Goal: Task Accomplishment & Management: Use online tool/utility

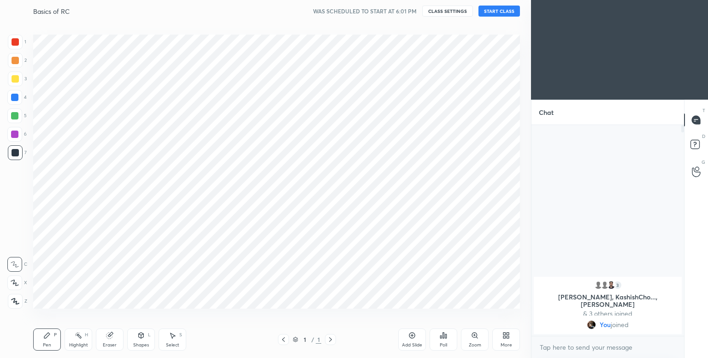
scroll to position [45800, 45605]
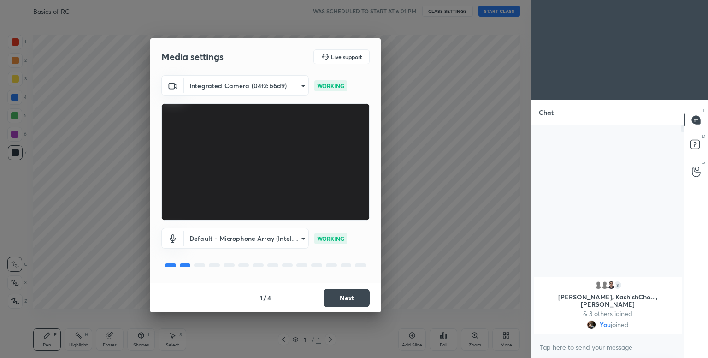
click at [365, 295] on button "Next" at bounding box center [347, 298] width 46 height 18
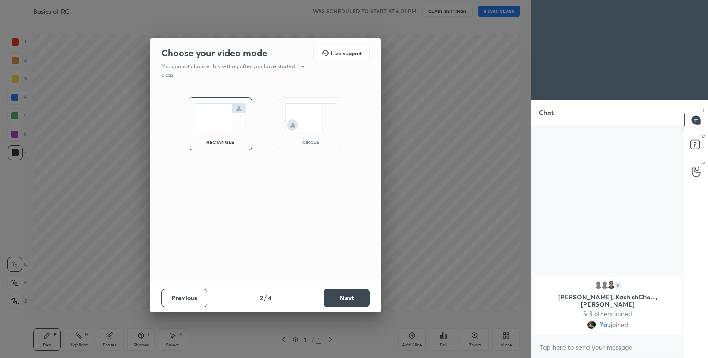
click at [328, 122] on img at bounding box center [311, 117] width 52 height 29
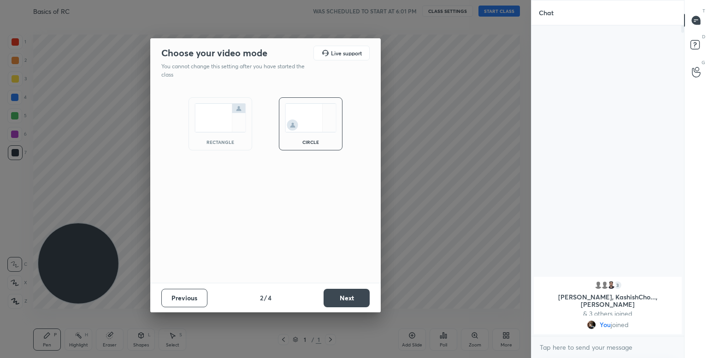
scroll to position [231, 150]
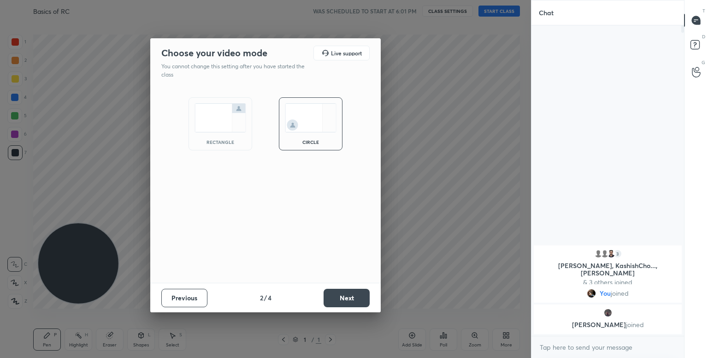
click at [355, 297] on button "Next" at bounding box center [347, 298] width 46 height 18
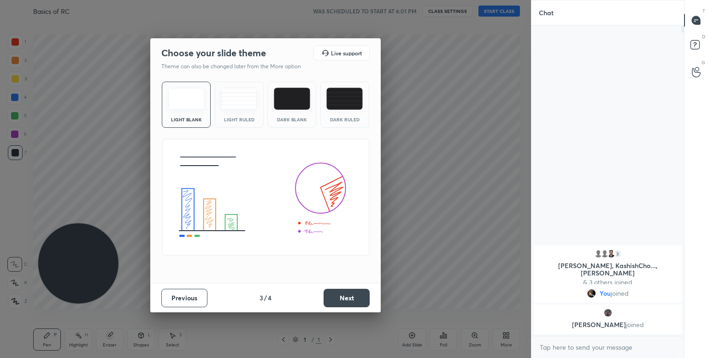
click at [361, 294] on button "Next" at bounding box center [347, 298] width 46 height 18
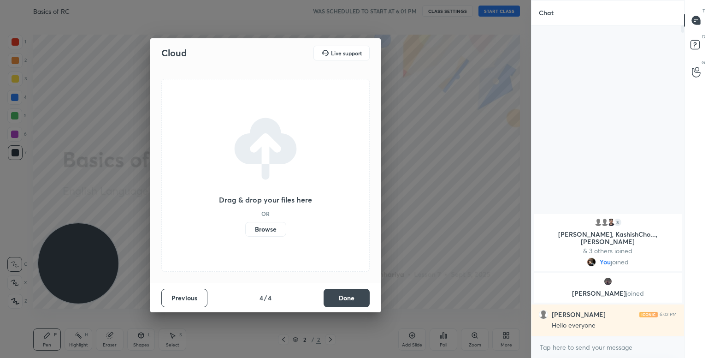
click at [264, 231] on label "Browse" at bounding box center [265, 229] width 41 height 15
click at [245, 231] on input "Browse" at bounding box center [245, 229] width 0 height 15
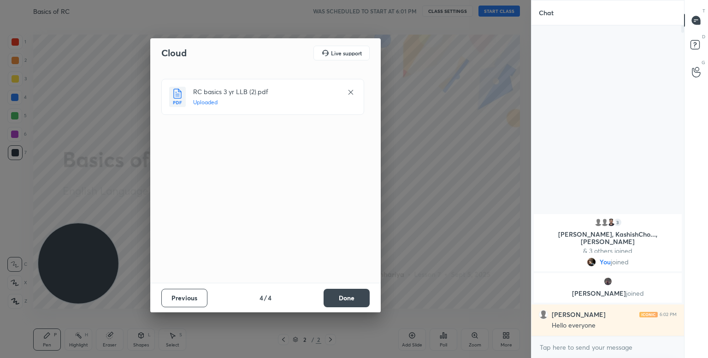
click at [337, 298] on button "Done" at bounding box center [347, 298] width 46 height 18
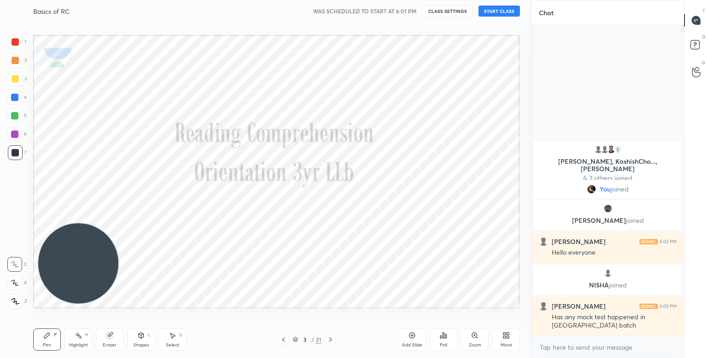
click at [496, 16] on button "START CLASS" at bounding box center [499, 11] width 41 height 11
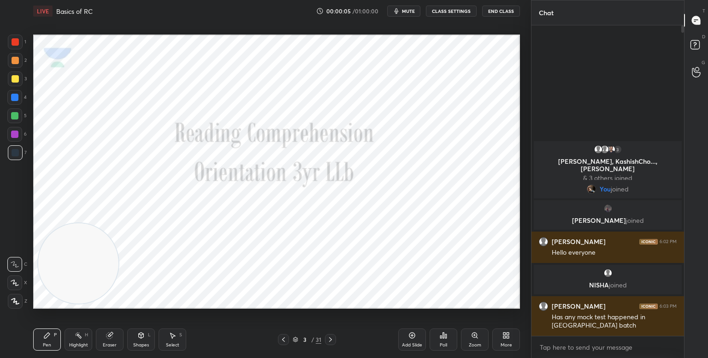
click at [499, 337] on div "More" at bounding box center [506, 339] width 28 height 22
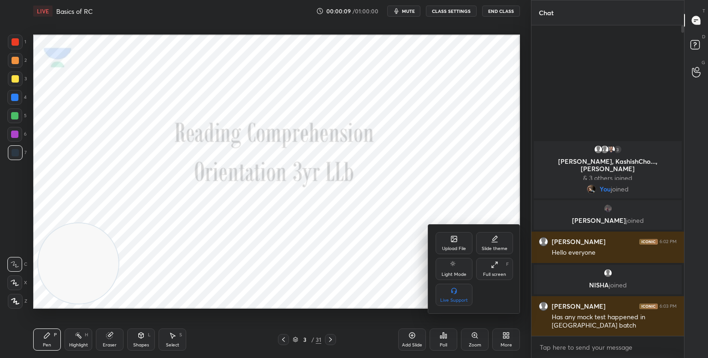
click at [15, 303] on div at bounding box center [354, 179] width 708 height 358
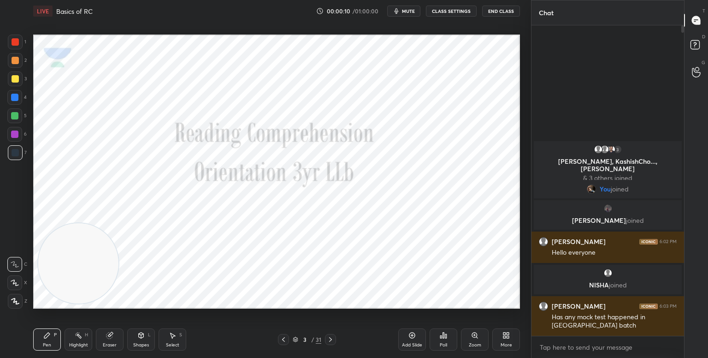
click at [15, 303] on icon at bounding box center [15, 301] width 8 height 6
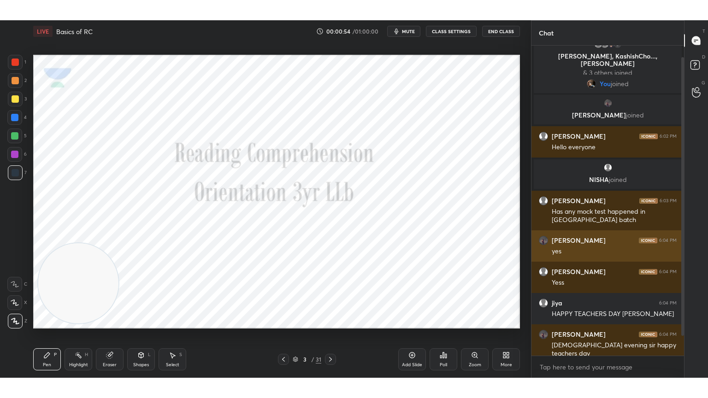
scroll to position [42, 0]
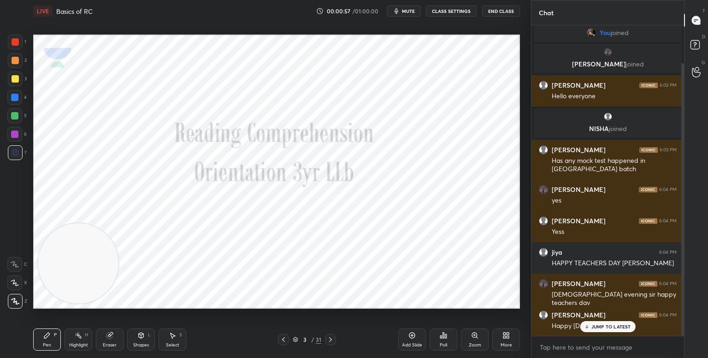
click at [508, 341] on div "More" at bounding box center [506, 339] width 28 height 22
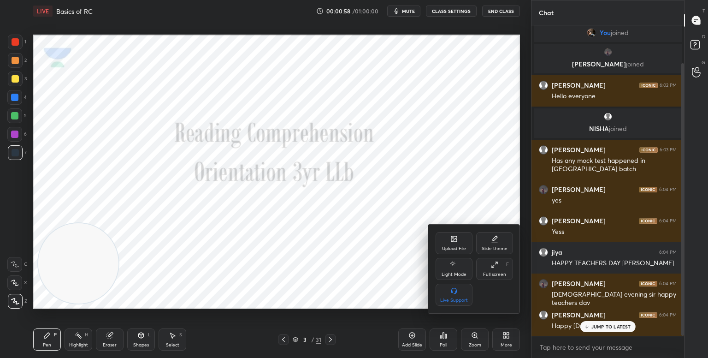
click at [502, 266] on div "Full screen F" at bounding box center [494, 269] width 37 height 22
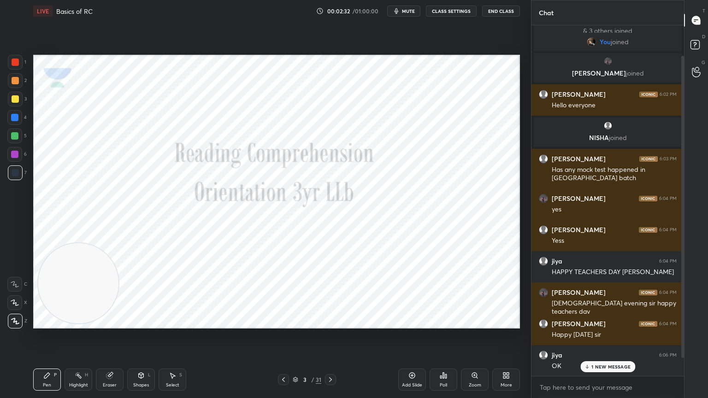
scroll to position [65, 0]
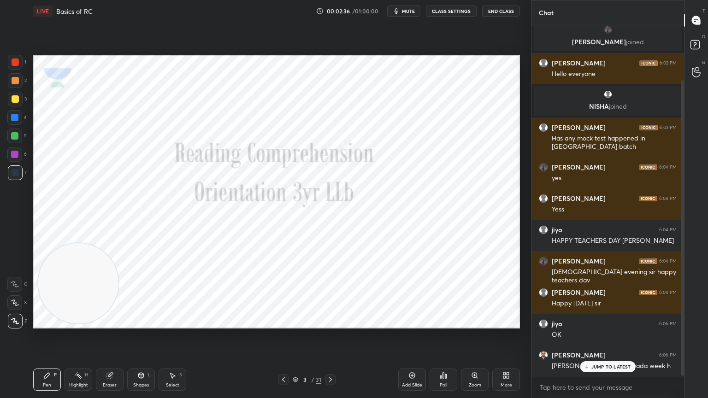
click at [604, 357] on p "JUMP TO LATEST" at bounding box center [611, 367] width 40 height 6
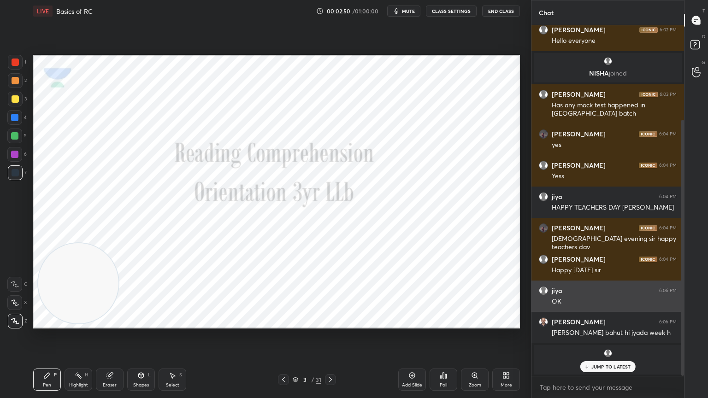
scroll to position [129, 0]
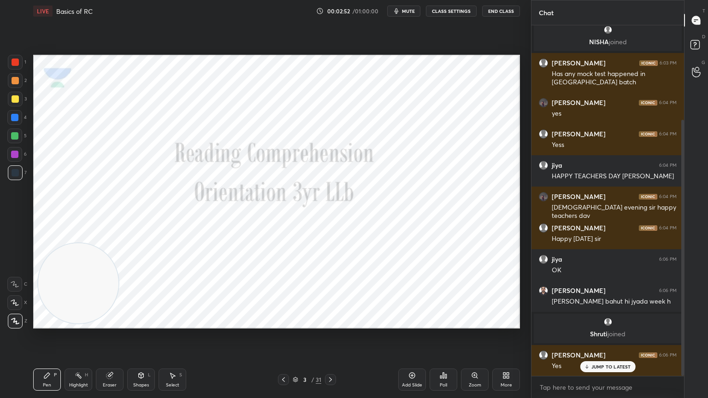
click at [599, 357] on p "JUMP TO LATEST" at bounding box center [611, 367] width 40 height 6
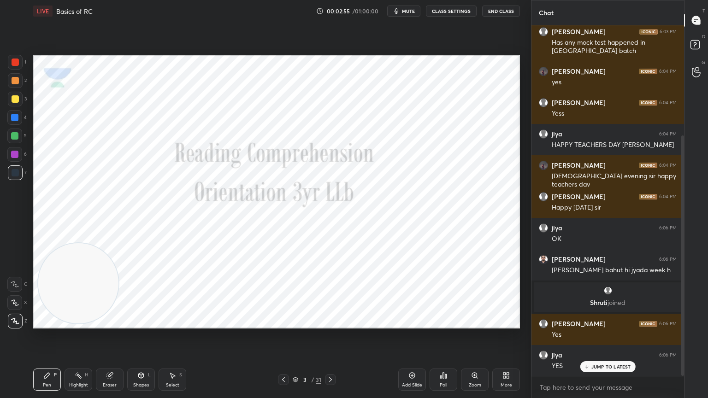
click at [599, 357] on p "JUMP TO LATEST" at bounding box center [611, 367] width 40 height 6
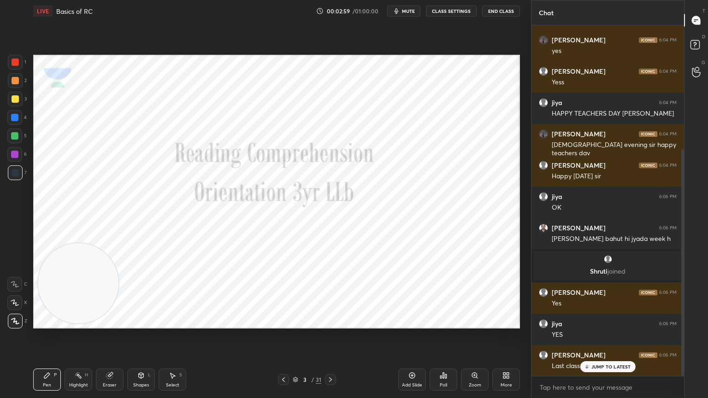
click at [599, 357] on p "JUMP TO LATEST" at bounding box center [611, 367] width 40 height 6
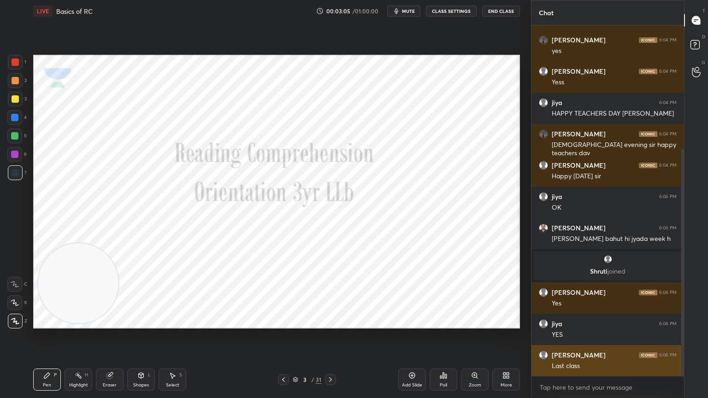
scroll to position [23, 0]
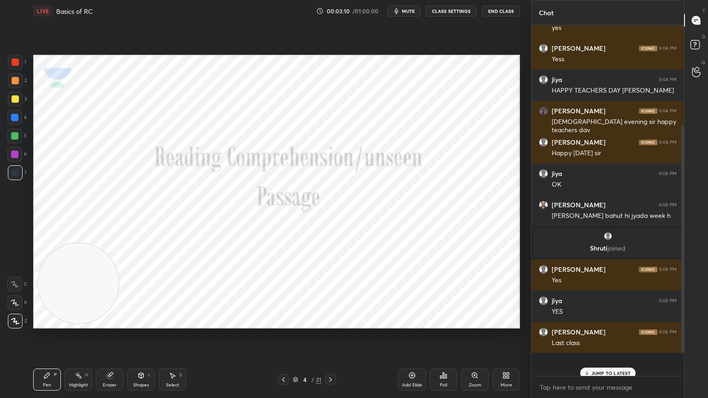
click at [118, 357] on div "Eraser" at bounding box center [110, 380] width 28 height 22
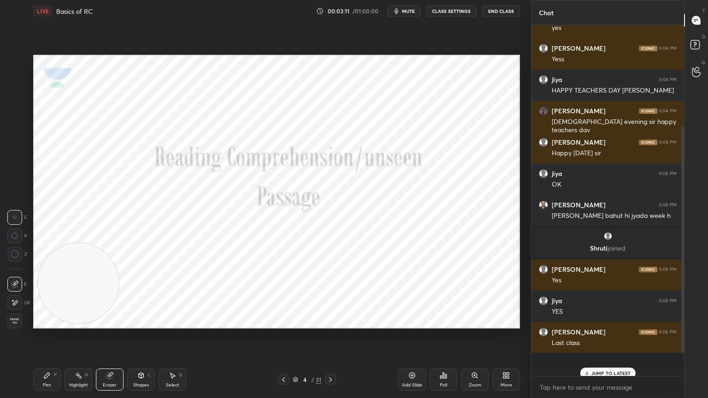
click at [13, 305] on icon at bounding box center [15, 303] width 5 height 5
click at [48, 357] on icon at bounding box center [47, 376] width 6 height 6
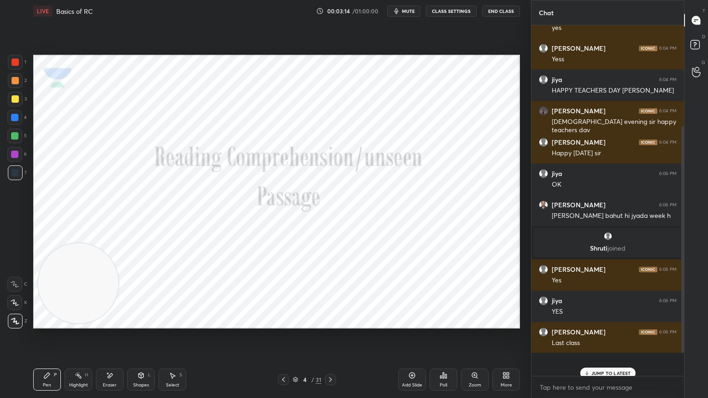
click at [14, 63] on div at bounding box center [15, 62] width 7 height 7
click at [611, 357] on div "JUMP TO LATEST" at bounding box center [607, 373] width 55 height 11
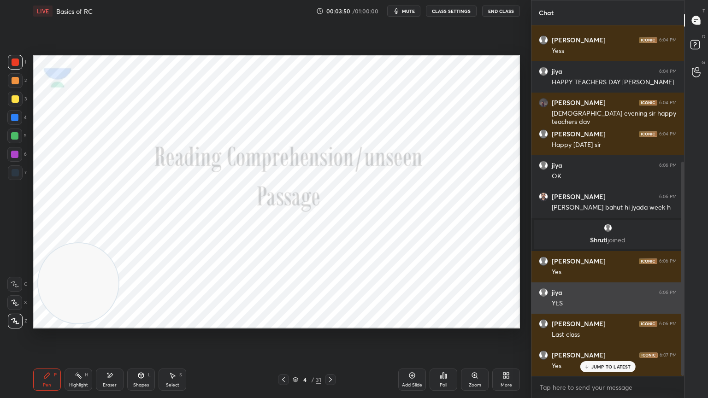
scroll to position [232, 0]
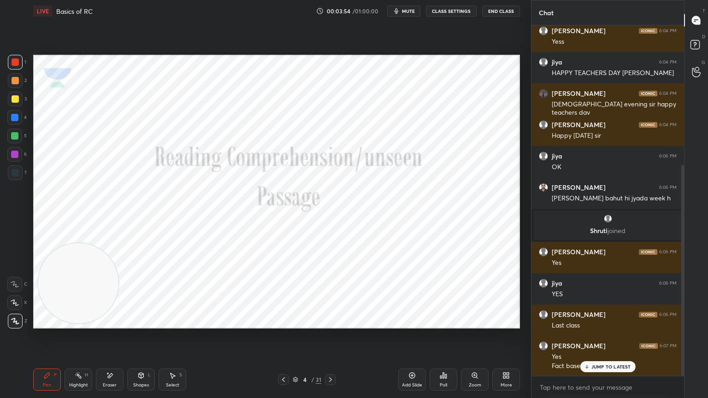
click at [618, 357] on p "JUMP TO LATEST" at bounding box center [611, 367] width 40 height 6
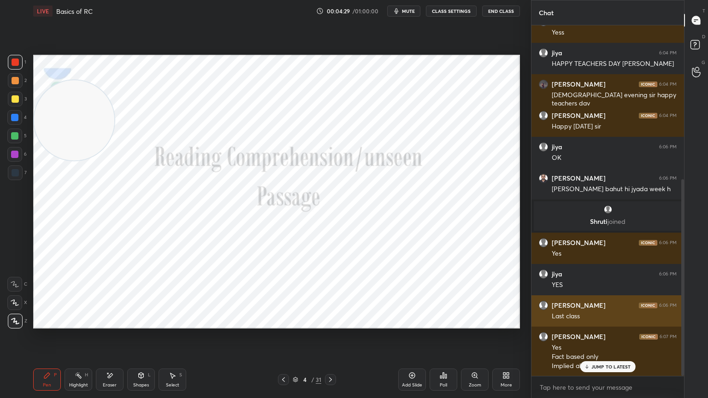
scroll to position [275, 0]
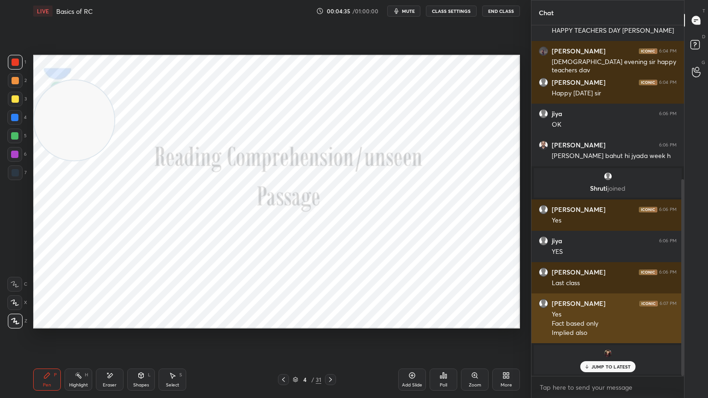
click at [611, 357] on span "joined" at bounding box center [615, 365] width 18 height 9
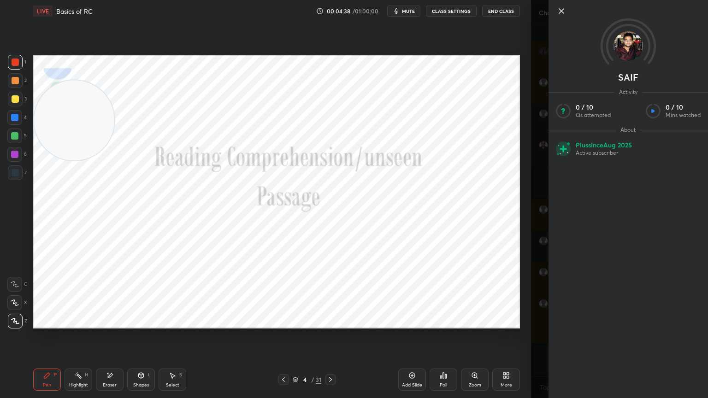
click at [562, 9] on icon at bounding box center [561, 11] width 11 height 11
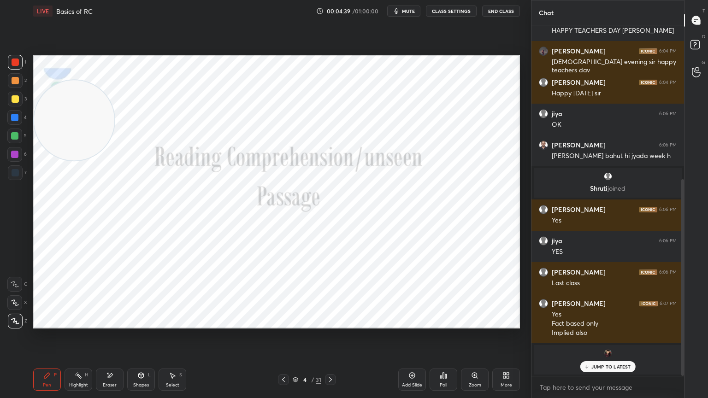
click at [600, 357] on div "JUMP TO LATEST" at bounding box center [607, 366] width 55 height 11
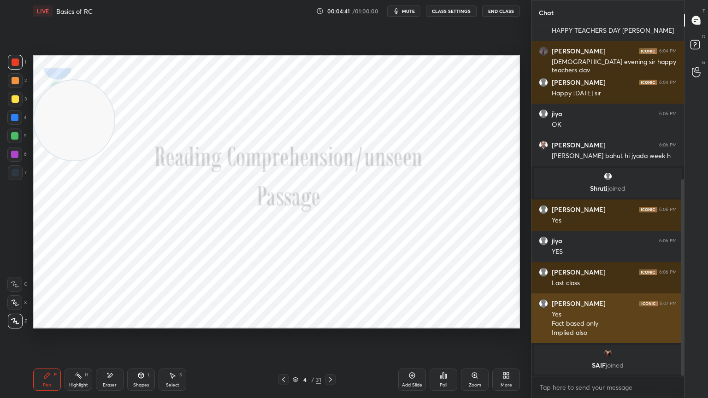
click at [334, 357] on div at bounding box center [330, 379] width 11 height 11
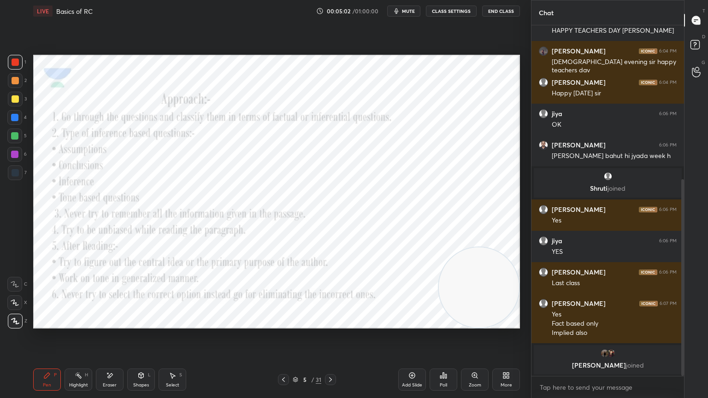
click at [276, 357] on div "5 / 31" at bounding box center [307, 379] width 183 height 11
click at [419, 357] on div "Add Slide" at bounding box center [412, 380] width 28 height 22
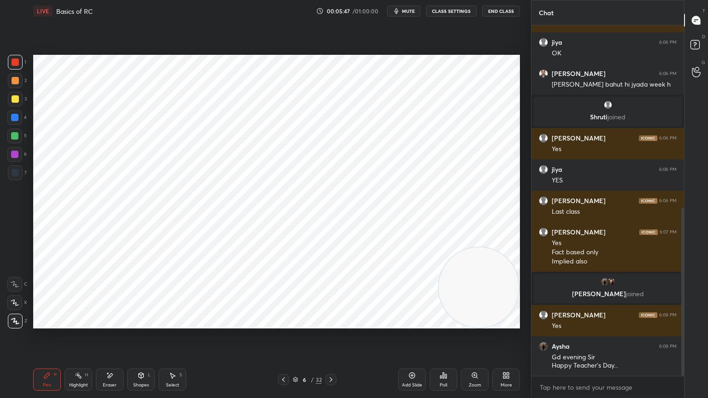
scroll to position [378, 0]
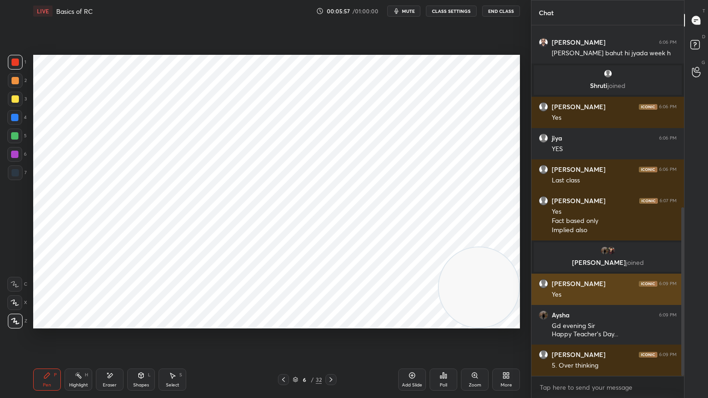
click at [19, 169] on div at bounding box center [15, 172] width 15 height 15
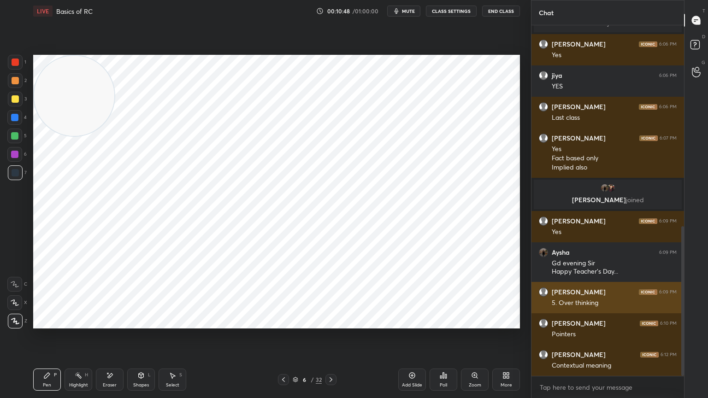
scroll to position [472, 0]
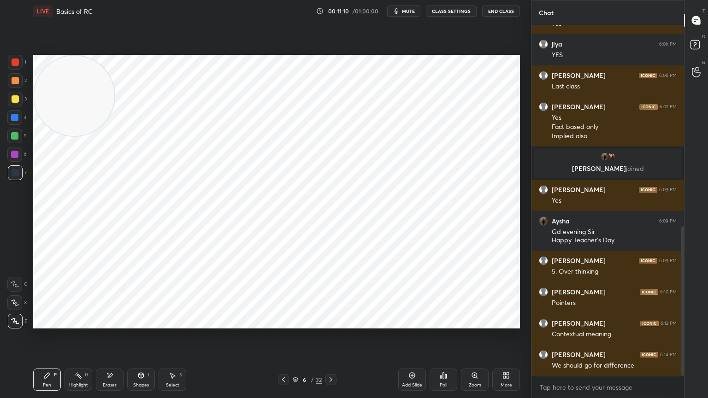
click at [409, 357] on div "Add Slide" at bounding box center [412, 380] width 28 height 22
click at [107, 357] on div "Eraser" at bounding box center [110, 385] width 14 height 5
click at [63, 357] on div "Pen P Highlight H Eraser Shapes L Select S" at bounding box center [124, 380] width 183 height 22
click at [57, 357] on div "Pen P" at bounding box center [47, 380] width 28 height 22
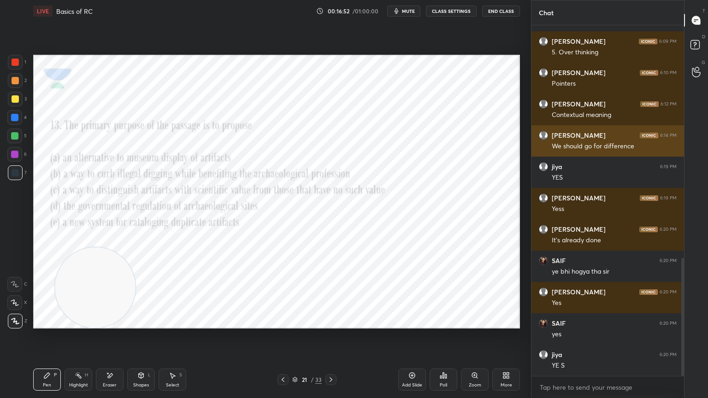
scroll to position [632, 0]
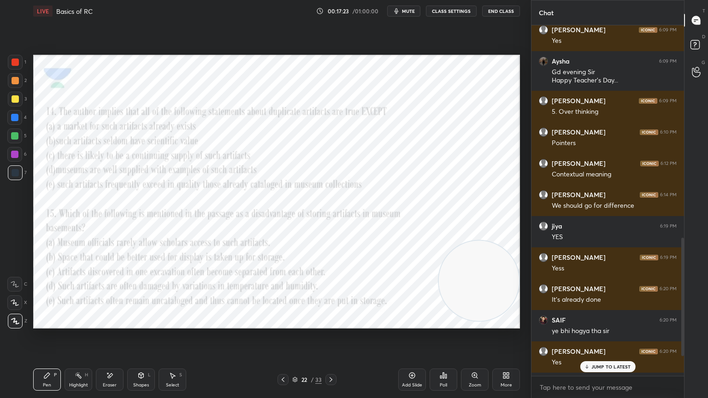
click at [326, 357] on div at bounding box center [330, 379] width 11 height 11
click at [287, 357] on div at bounding box center [283, 379] width 11 height 11
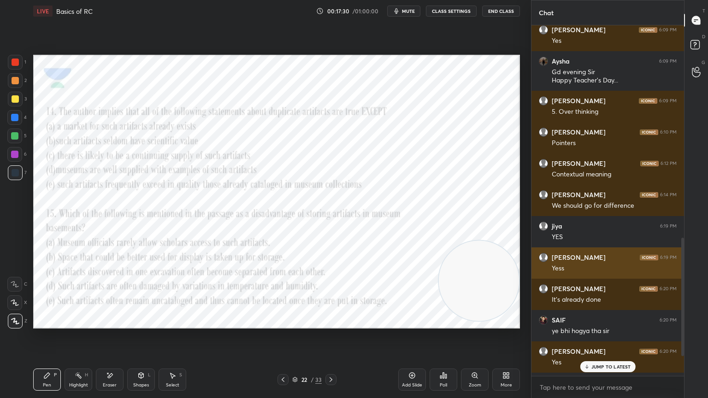
scroll to position [691, 0]
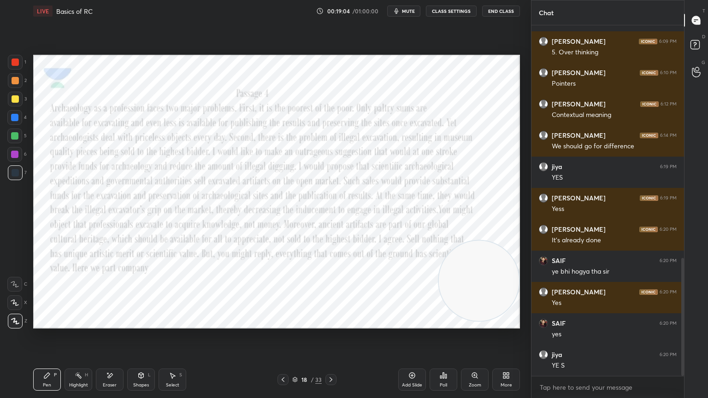
click at [477, 299] on video at bounding box center [479, 281] width 80 height 80
drag, startPoint x: 472, startPoint y: 283, endPoint x: 528, endPoint y: 0, distance: 288.1
click at [528, 0] on div "1 2 3 4 5 6 7 C X Z E E Erase all H H LIVE Basics of RC 00:19:06 / 01:00:00 mut…" at bounding box center [265, 199] width 531 height 398
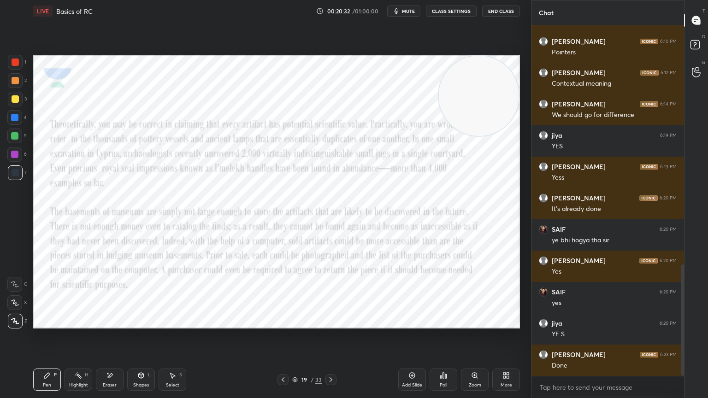
scroll to position [754, 0]
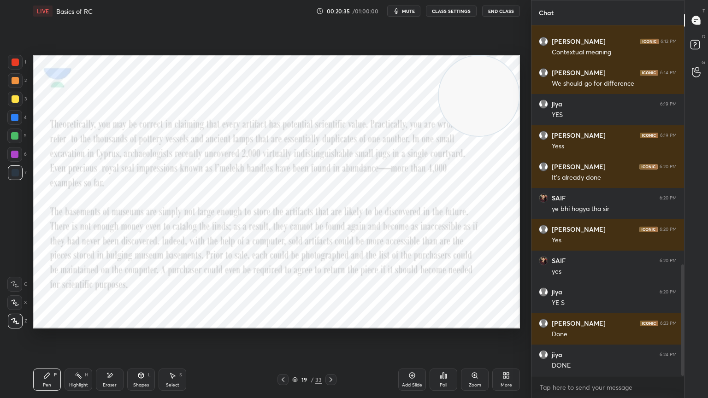
drag, startPoint x: 467, startPoint y: 89, endPoint x: 563, endPoint y: 397, distance: 323.2
click at [563, 357] on div "1 2 3 4 5 6 7 C X Z E E Erase all H H LIVE Basics of RC 00:20:35 / 01:00:00 mut…" at bounding box center [354, 199] width 708 height 398
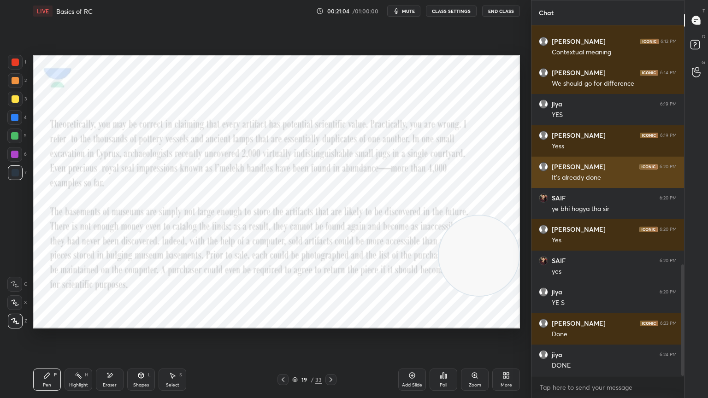
drag, startPoint x: 509, startPoint y: 307, endPoint x: 536, endPoint y: 179, distance: 130.6
click at [536, 179] on div "1 2 3 4 5 6 7 C X Z E E Erase all H H LIVE Basics of RC 00:21:04 / 01:00:00 mut…" at bounding box center [354, 199] width 708 height 398
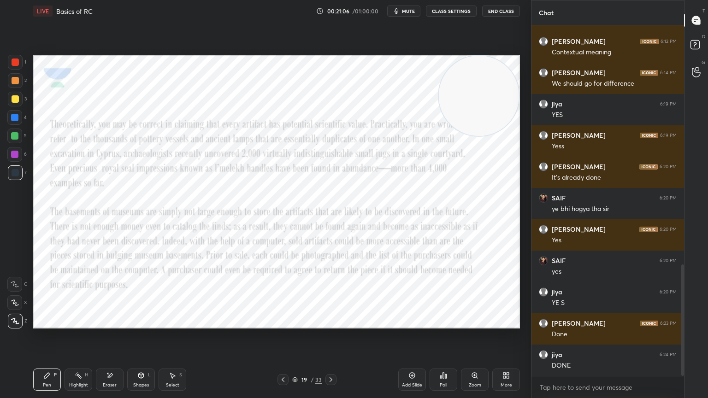
drag, startPoint x: 486, startPoint y: 166, endPoint x: 577, endPoint y: 0, distance: 189.6
click at [577, 0] on div "1 2 3 4 5 6 7 C X Z E E Erase all H H LIVE Basics of RC 00:21:06 / 01:00:00 mut…" at bounding box center [354, 199] width 708 height 398
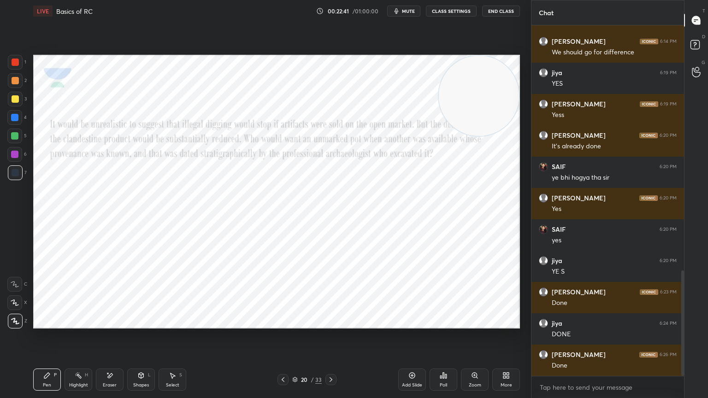
scroll to position [816, 0]
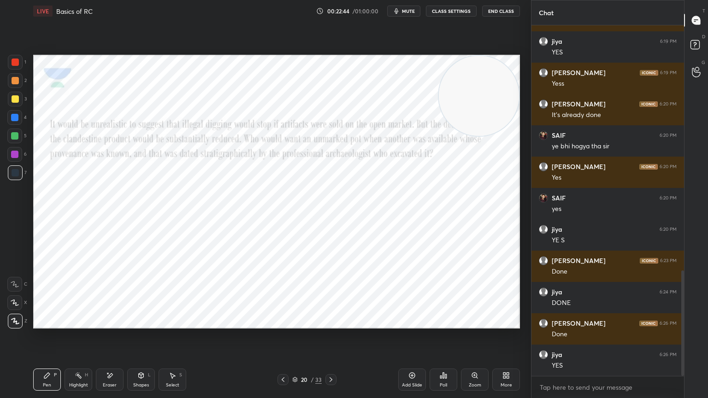
drag, startPoint x: 457, startPoint y: 102, endPoint x: 431, endPoint y: 354, distance: 253.5
click at [431, 354] on div "LIVE Basics of RC 00:22:44 / 01:00:00 mute CLASS SETTINGS End Class Setting up …" at bounding box center [277, 199] width 494 height 398
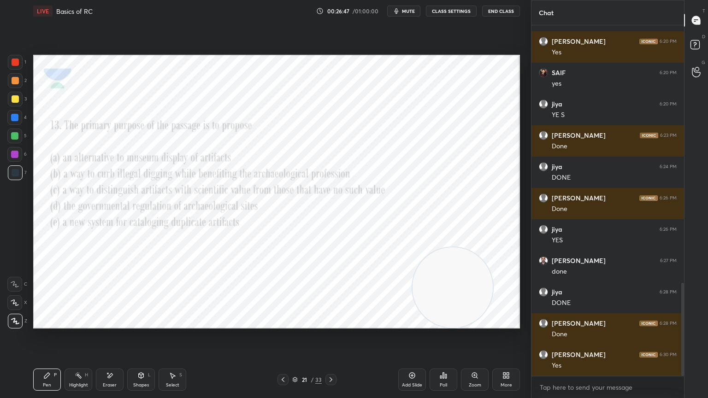
scroll to position [973, 0]
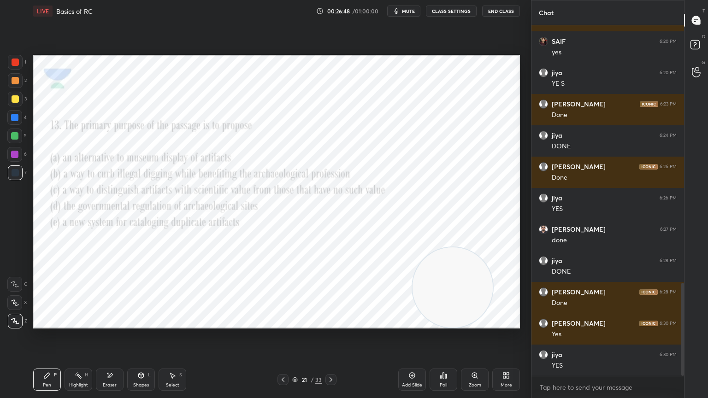
click at [114, 357] on div "Eraser" at bounding box center [110, 380] width 28 height 22
click at [49, 357] on icon at bounding box center [46, 375] width 7 height 7
click at [449, 357] on div "Poll" at bounding box center [444, 380] width 28 height 22
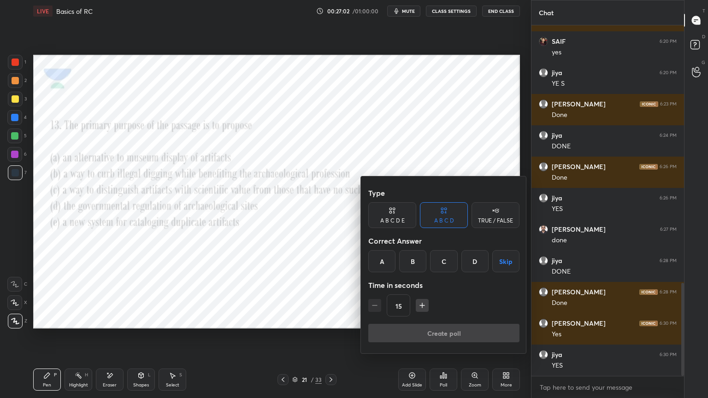
click at [396, 215] on div "A B C D E" at bounding box center [392, 215] width 48 height 26
click at [409, 261] on div "B" at bounding box center [405, 261] width 22 height 22
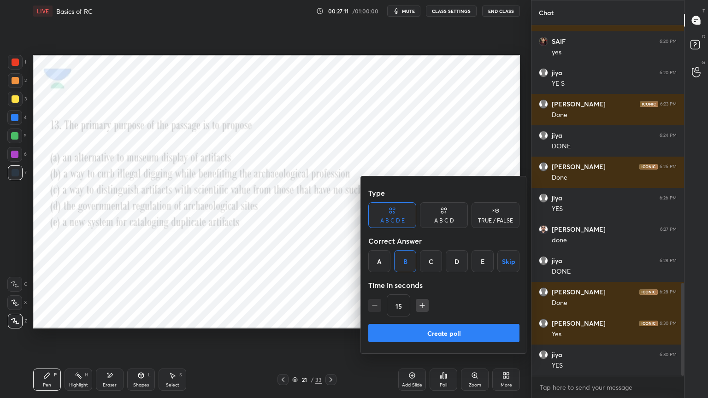
click at [420, 334] on button "Create poll" at bounding box center [443, 333] width 151 height 18
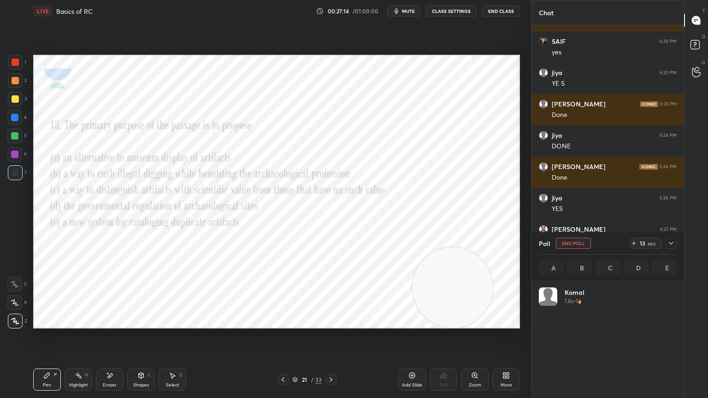
scroll to position [108, 135]
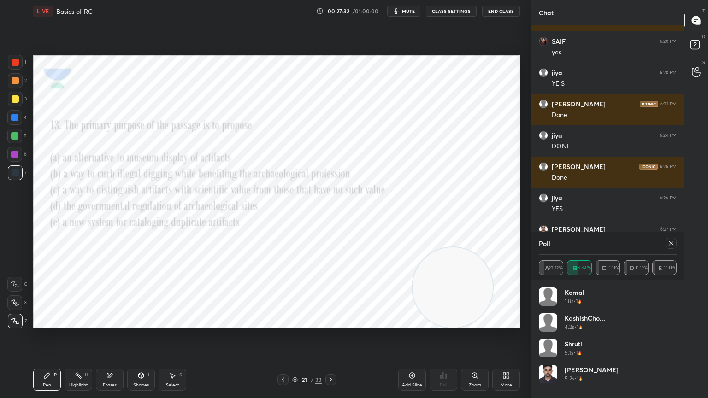
click at [12, 64] on div at bounding box center [15, 62] width 7 height 7
click at [330, 357] on icon at bounding box center [331, 380] width 3 height 5
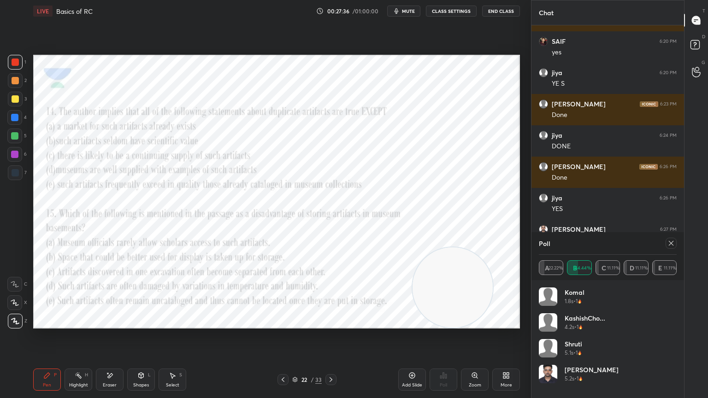
click at [668, 242] on icon at bounding box center [671, 243] width 7 height 7
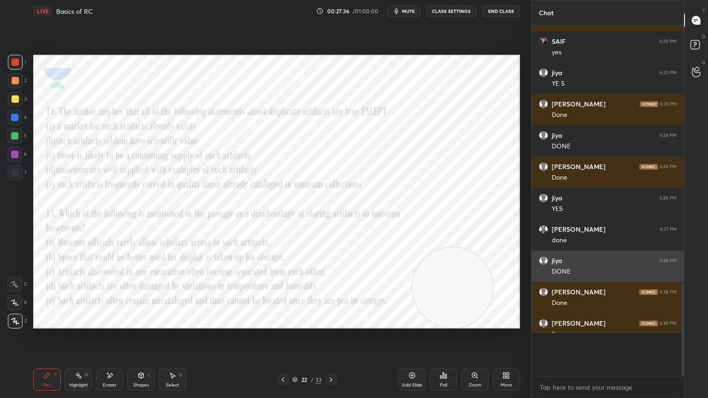
scroll to position [3, 3]
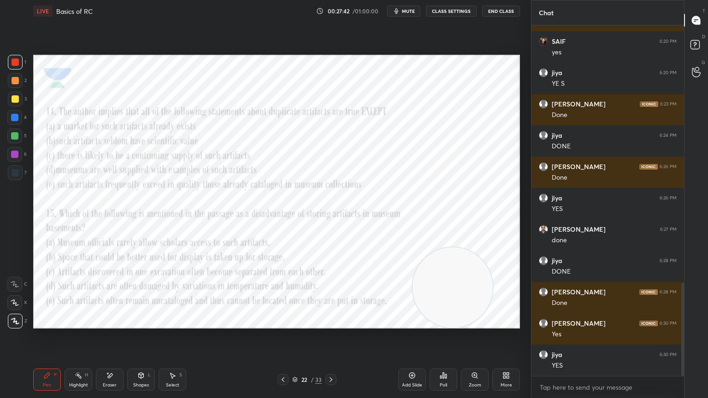
click at [446, 357] on div "Poll" at bounding box center [443, 385] width 7 height 5
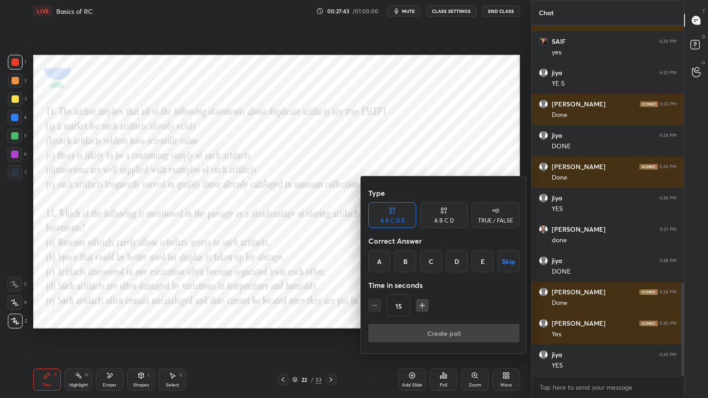
click at [479, 268] on div "E" at bounding box center [483, 261] width 22 height 22
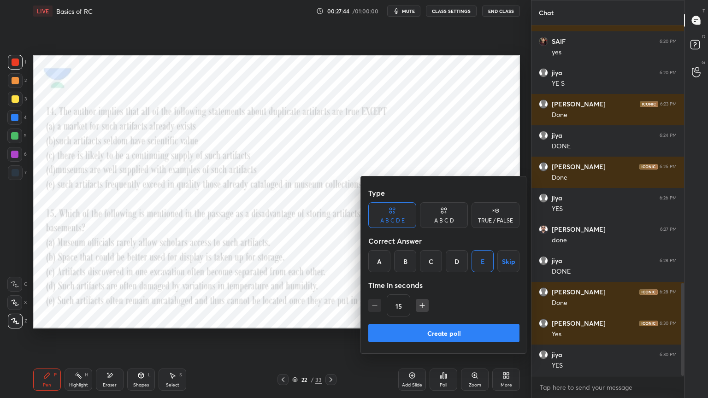
click at [450, 328] on button "Create poll" at bounding box center [443, 333] width 151 height 18
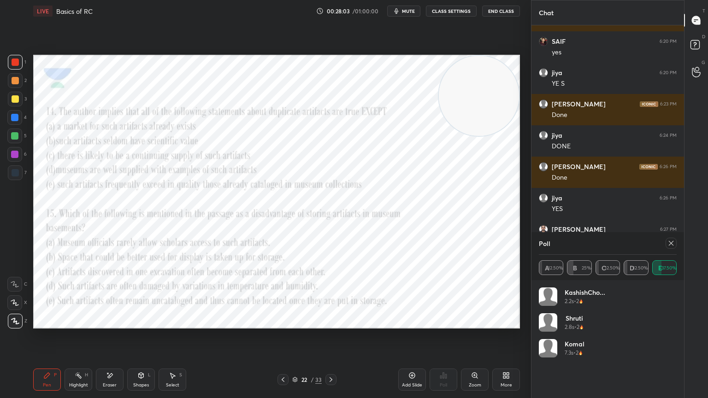
click at [671, 243] on icon at bounding box center [671, 243] width 5 height 5
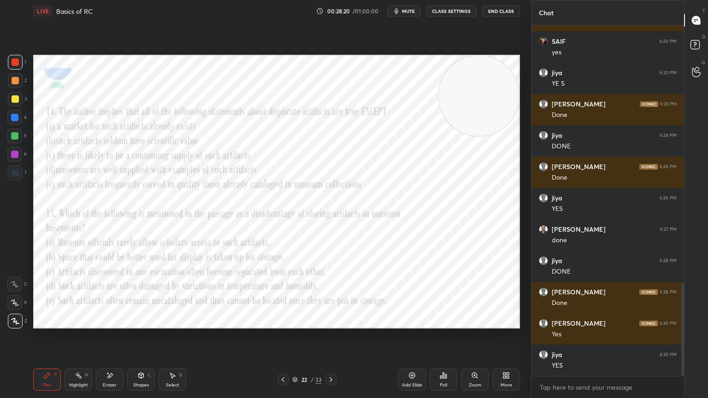
click at [443, 357] on icon at bounding box center [443, 375] width 7 height 7
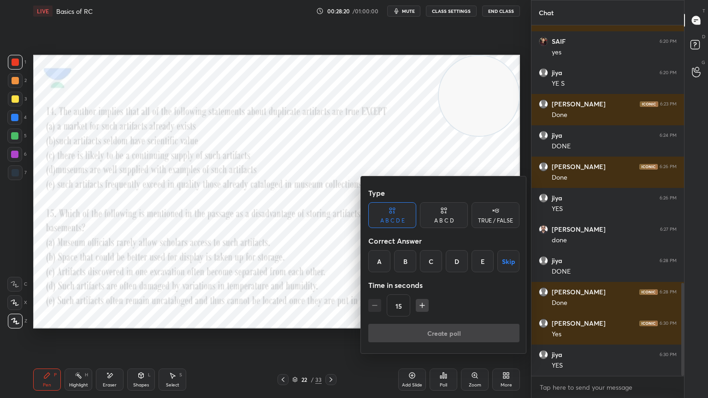
click at [477, 258] on div "E" at bounding box center [483, 261] width 22 height 22
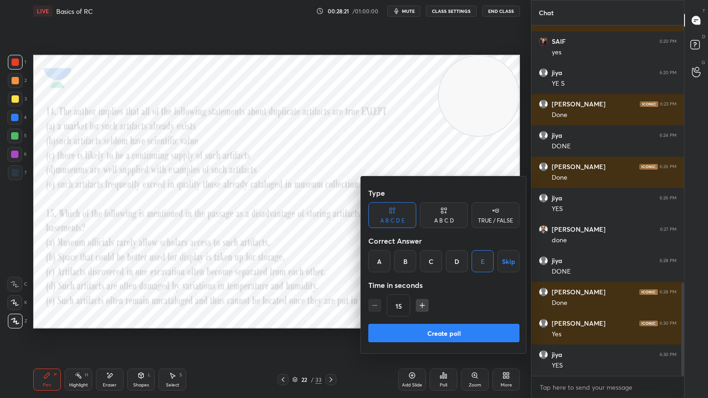
click at [467, 329] on button "Create poll" at bounding box center [443, 333] width 151 height 18
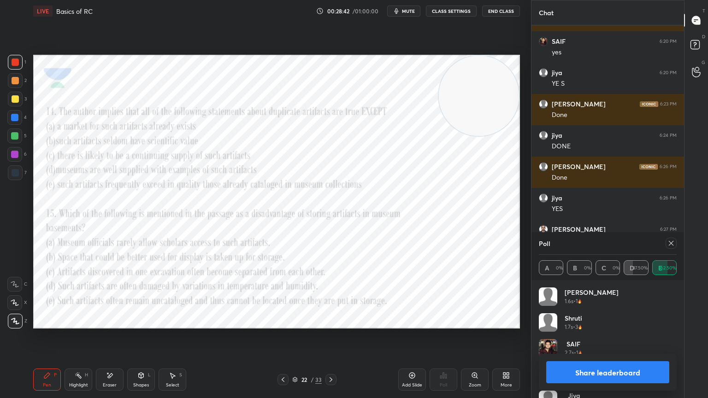
click at [671, 241] on icon at bounding box center [671, 243] width 7 height 7
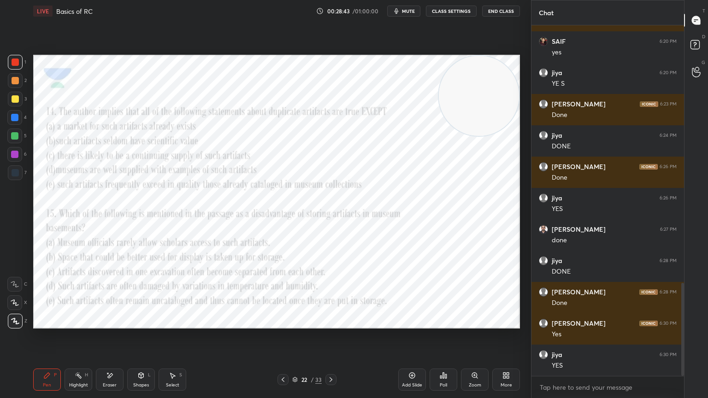
click at [443, 357] on icon at bounding box center [443, 376] width 1 height 6
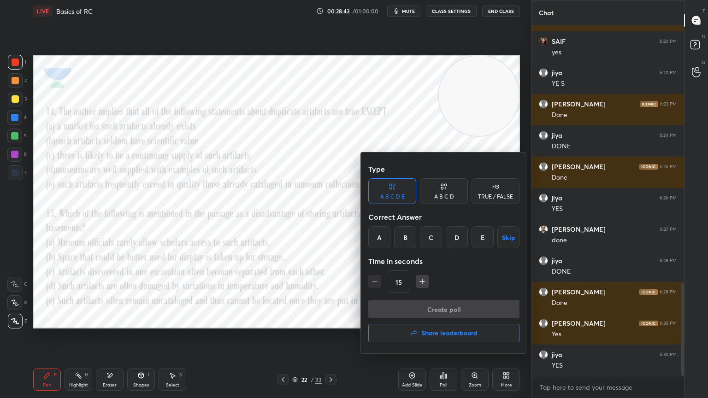
click at [450, 337] on h4 "Share leaderboard" at bounding box center [449, 333] width 56 height 6
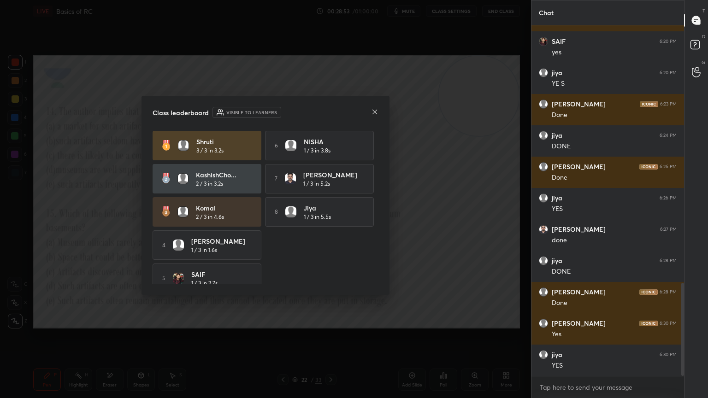
click at [372, 113] on icon at bounding box center [374, 111] width 5 height 5
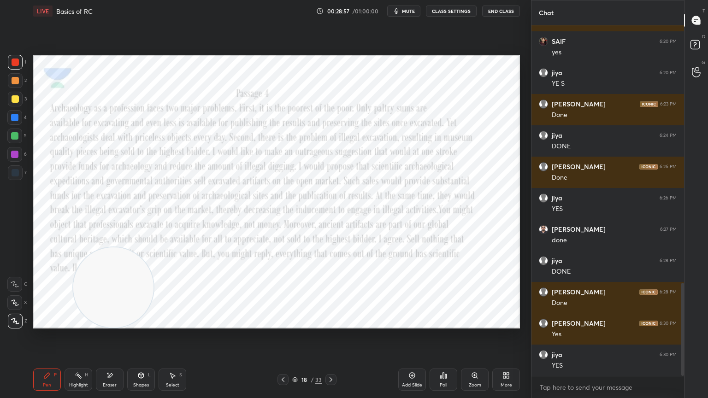
drag, startPoint x: 481, startPoint y: 83, endPoint x: 6, endPoint y: 398, distance: 569.7
click at [6, 357] on div "1 2 3 4 5 6 7 C X Z E E Erase all H H LIVE Basics of RC 00:28:57 / 01:00:00 mut…" at bounding box center [262, 199] width 524 height 398
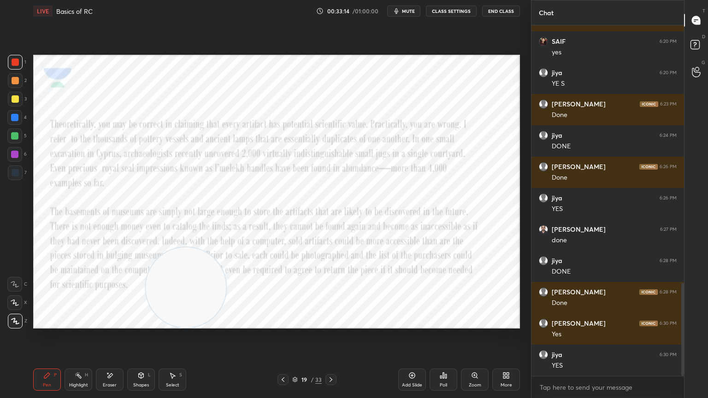
click at [413, 11] on span "mute" at bounding box center [408, 11] width 13 height 6
click at [404, 12] on span "unmute" at bounding box center [408, 11] width 20 height 6
click at [402, 12] on button "mute" at bounding box center [403, 11] width 33 height 11
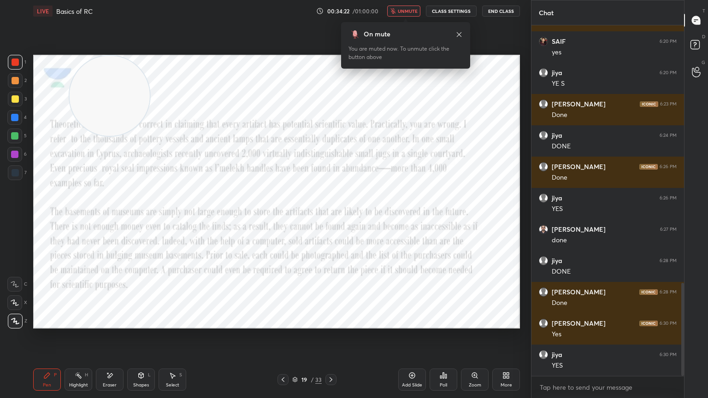
click at [405, 11] on span "unmute" at bounding box center [408, 11] width 20 height 6
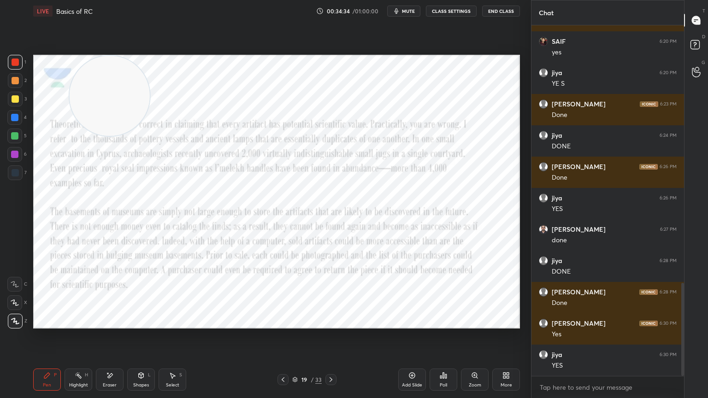
click at [330, 357] on icon at bounding box center [331, 380] width 3 height 5
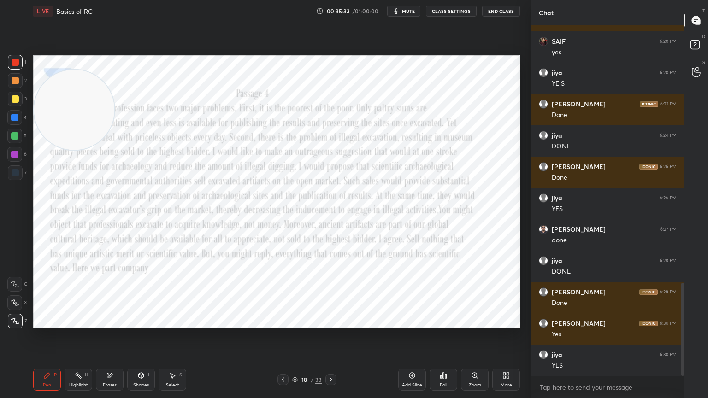
click at [334, 357] on icon at bounding box center [330, 379] width 7 height 7
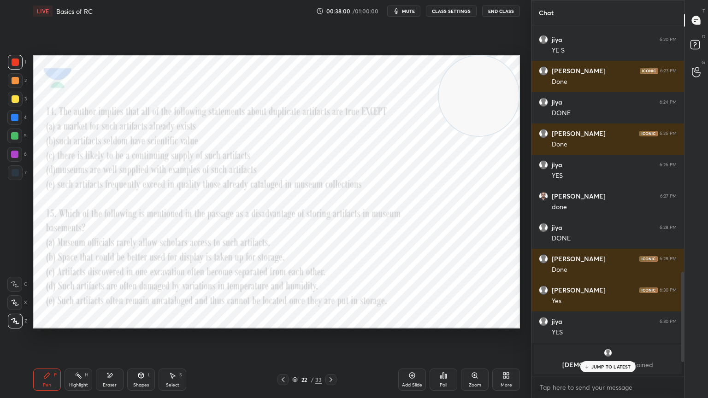
scroll to position [953, 0]
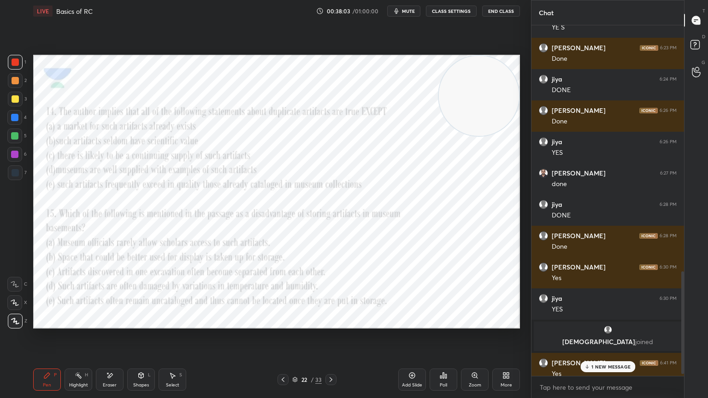
click at [618, 357] on p "1 NEW MESSAGE" at bounding box center [610, 367] width 39 height 6
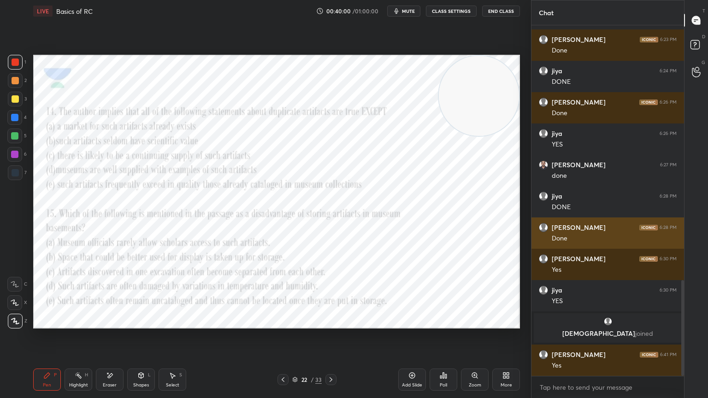
scroll to position [961, 0]
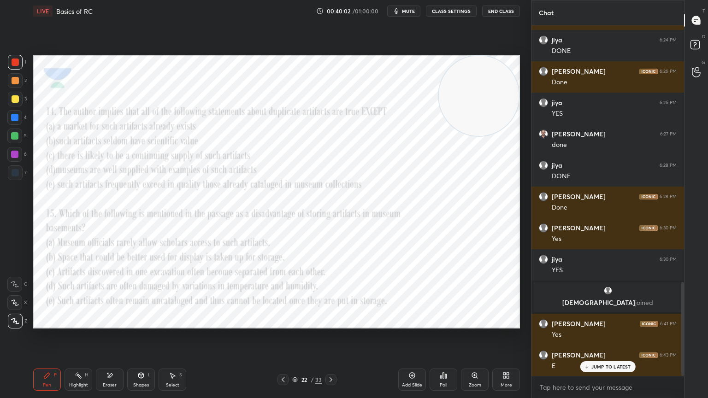
click at [113, 357] on div "Eraser" at bounding box center [110, 380] width 28 height 22
click at [45, 357] on icon at bounding box center [47, 376] width 6 height 6
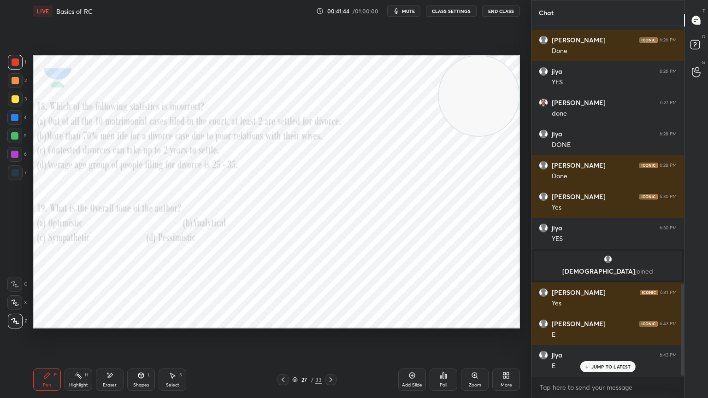
click at [331, 357] on icon at bounding box center [330, 379] width 7 height 7
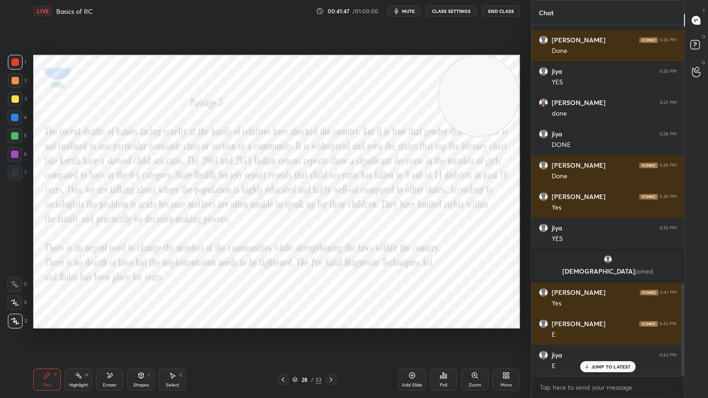
click at [279, 357] on icon at bounding box center [282, 379] width 7 height 7
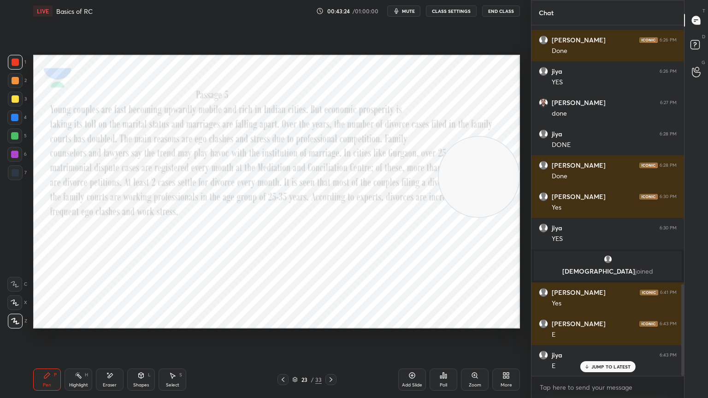
drag, startPoint x: 489, startPoint y: 103, endPoint x: 560, endPoint y: 398, distance: 303.0
click at [560, 357] on div "1 2 3 4 5 6 7 C X Z E E Erase all H H LIVE Basics of RC 00:43:24 / 01:00:00 mut…" at bounding box center [354, 199] width 708 height 398
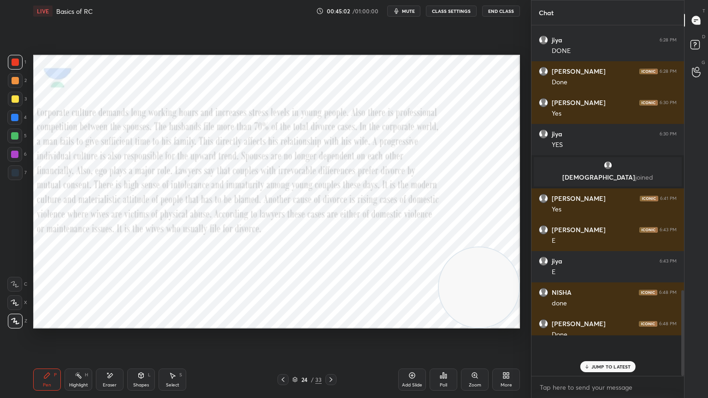
scroll to position [45800, 45605]
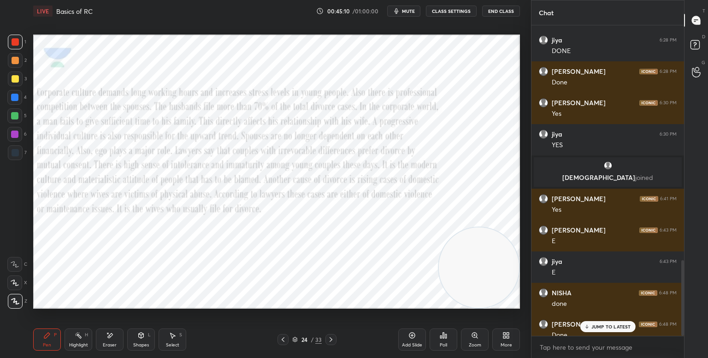
click at [507, 334] on icon at bounding box center [508, 333] width 2 height 2
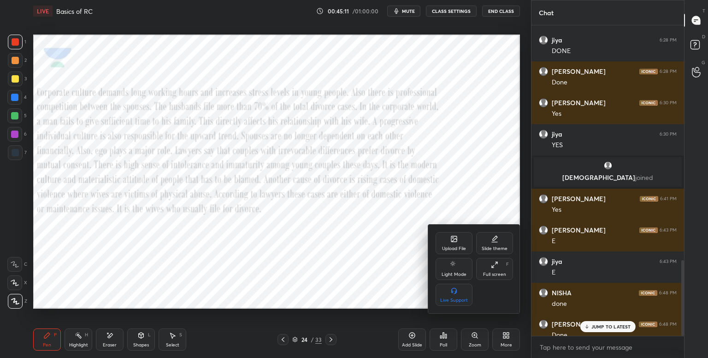
click at [489, 259] on div "Full screen F" at bounding box center [494, 269] width 37 height 22
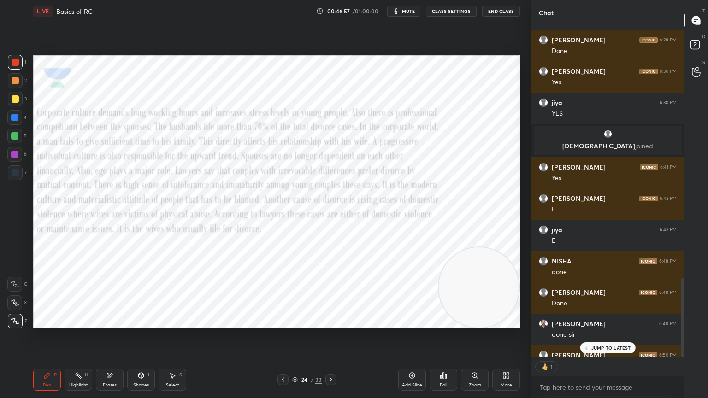
scroll to position [330, 150]
click at [409, 11] on span "mute" at bounding box center [408, 11] width 13 height 6
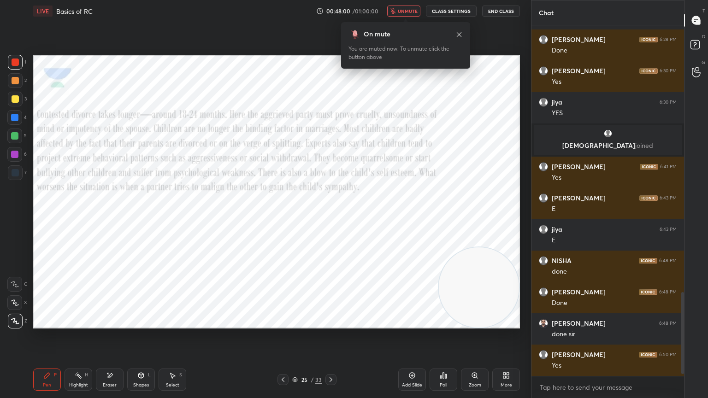
click at [458, 33] on icon at bounding box center [459, 34] width 5 height 5
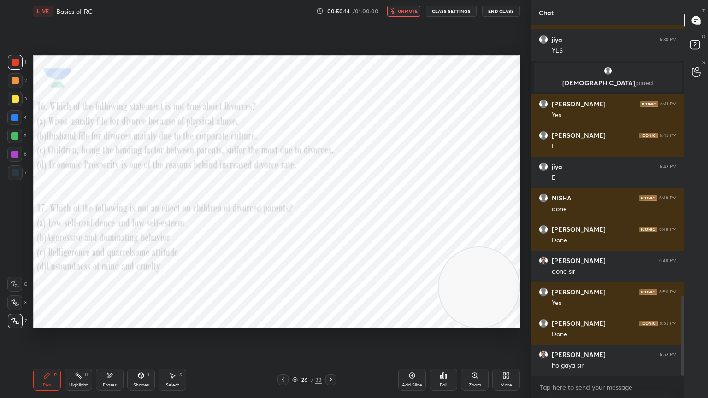
scroll to position [1189, 0]
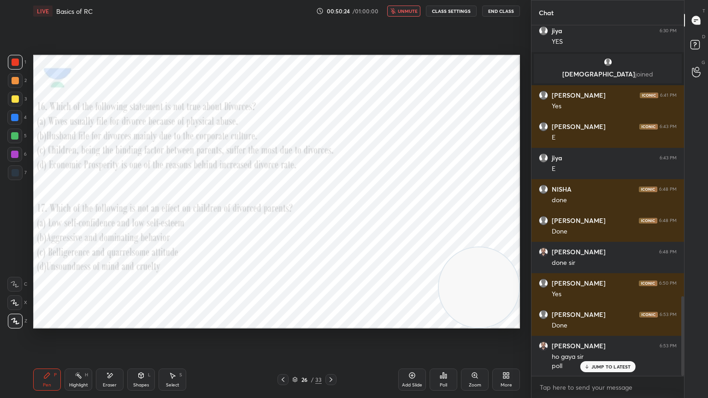
click at [415, 12] on span "unmute" at bounding box center [408, 11] width 20 height 6
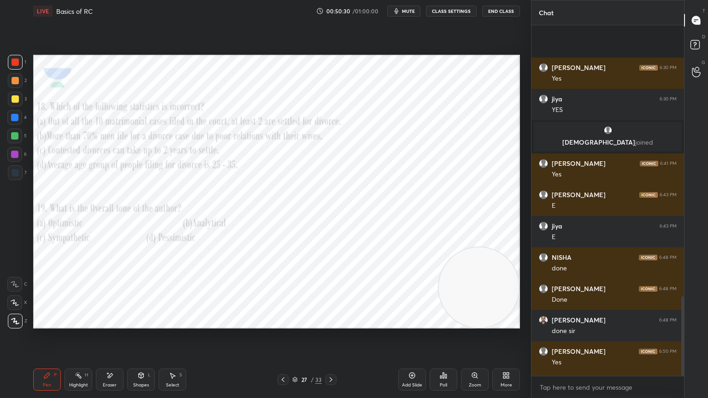
scroll to position [1190, 0]
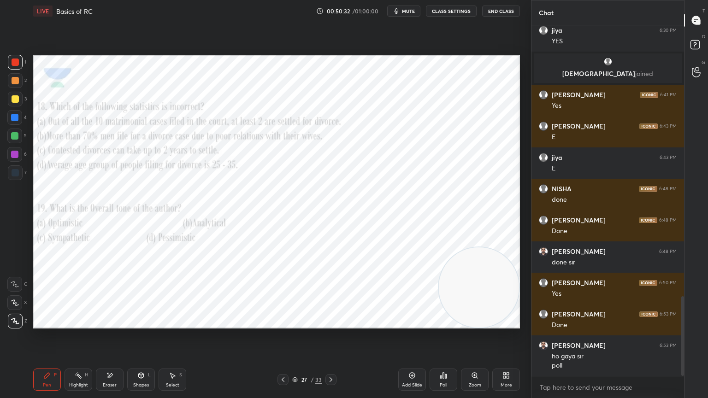
click at [404, 13] on span "mute" at bounding box center [408, 11] width 13 height 6
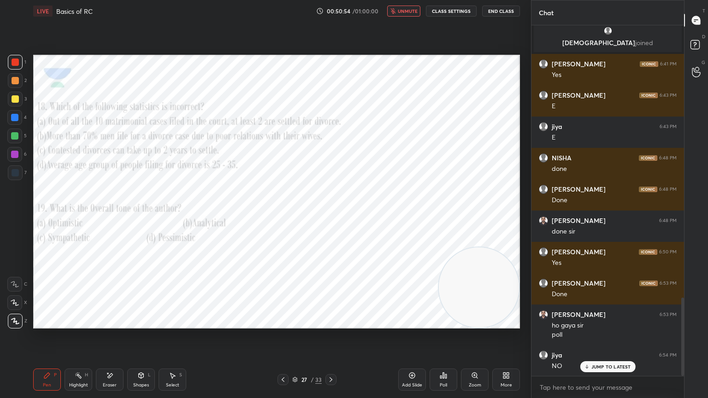
click at [598, 357] on p "JUMP TO LATEST" at bounding box center [611, 367] width 40 height 6
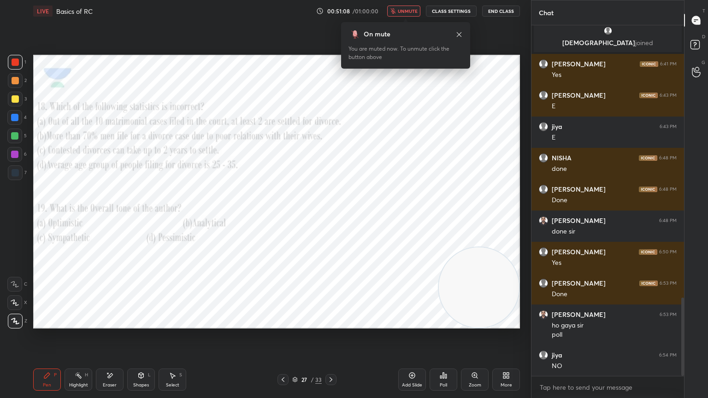
click at [460, 35] on icon at bounding box center [459, 34] width 5 height 5
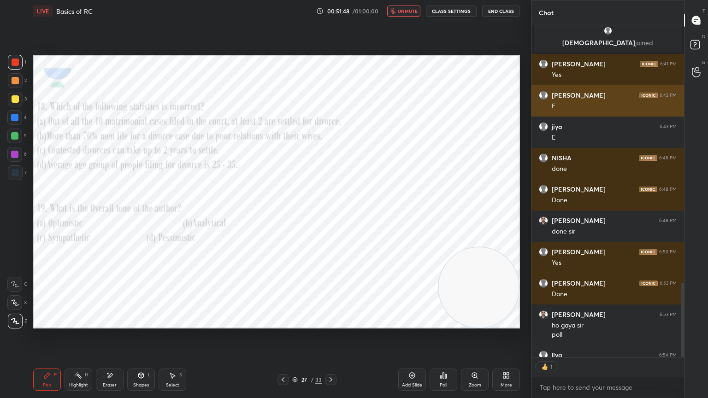
scroll to position [330, 150]
type textarea "x"
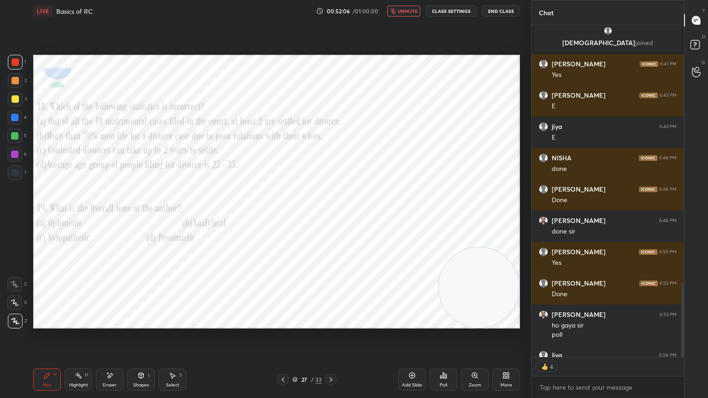
click at [409, 7] on button "unmute" at bounding box center [403, 11] width 33 height 11
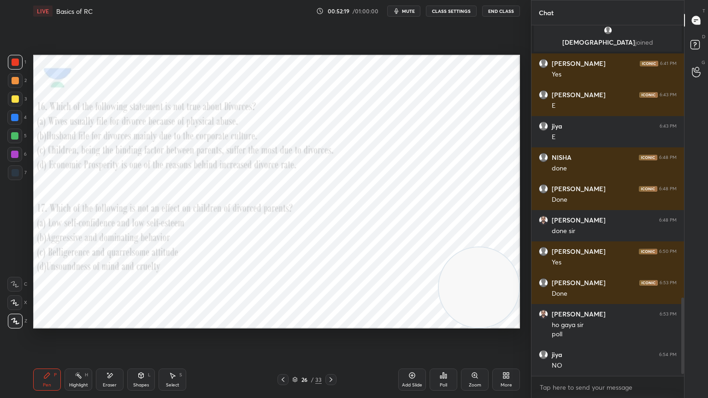
scroll to position [1221, 0]
click at [441, 357] on div "Poll" at bounding box center [444, 380] width 28 height 22
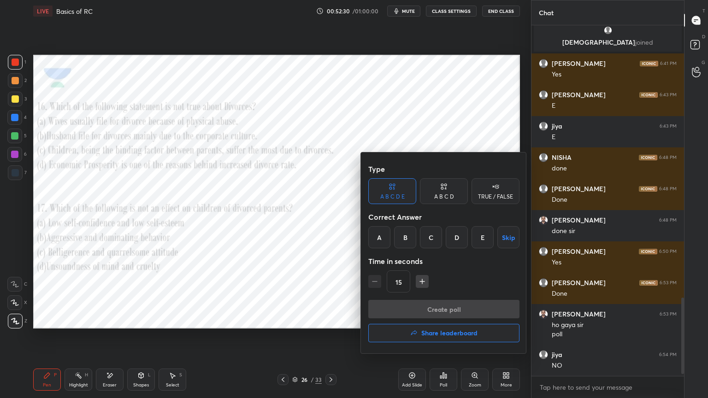
click at [438, 243] on div "C" at bounding box center [431, 237] width 22 height 22
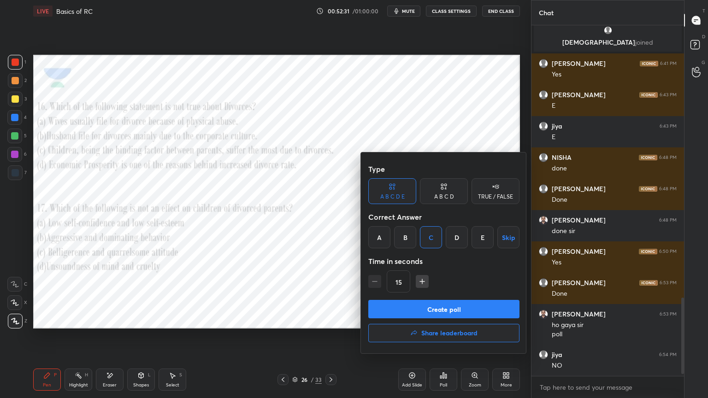
click at [448, 195] on div "A B C D" at bounding box center [444, 197] width 20 height 6
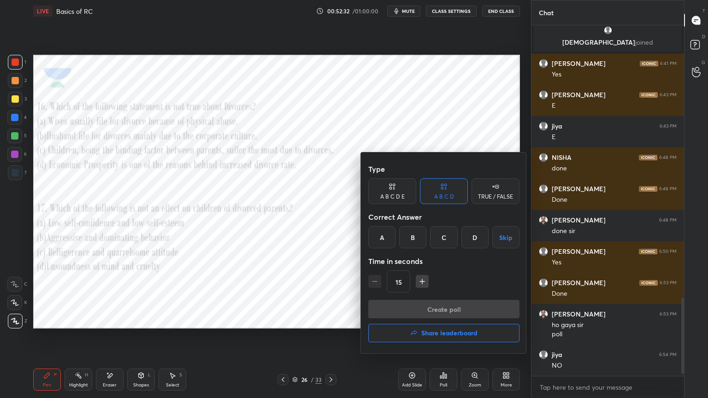
click at [438, 238] on div "C" at bounding box center [443, 237] width 27 height 22
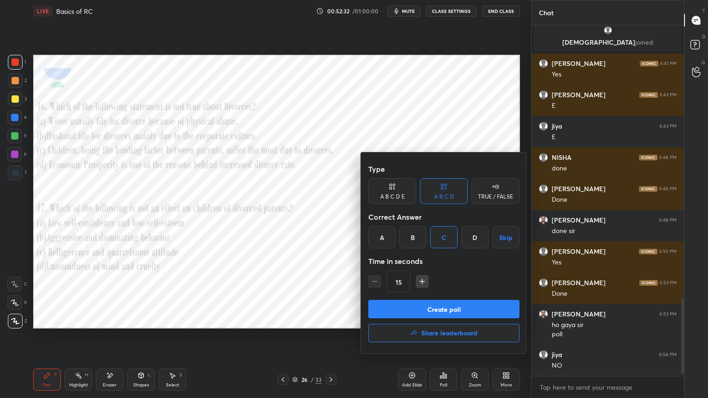
click at [428, 301] on button "Create poll" at bounding box center [443, 309] width 151 height 18
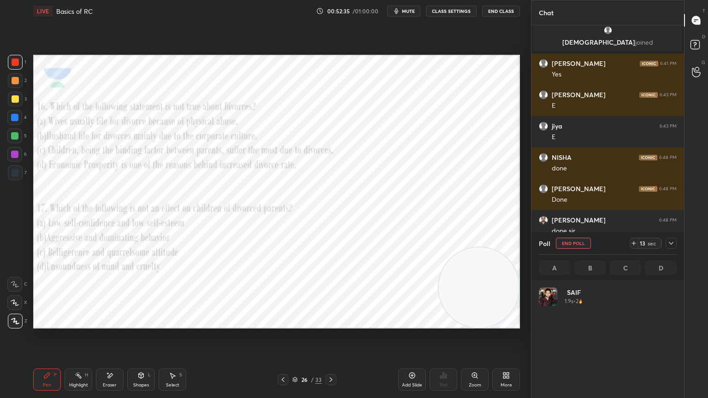
scroll to position [108, 135]
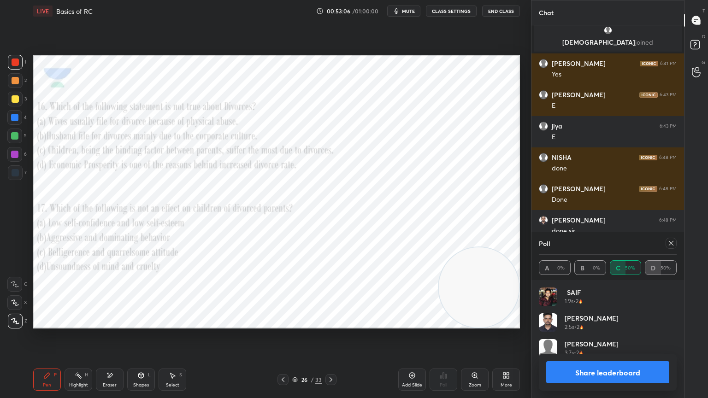
click at [673, 243] on icon at bounding box center [671, 243] width 7 height 7
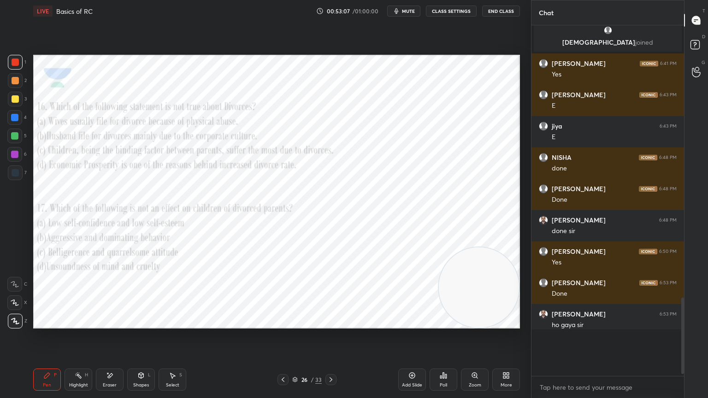
scroll to position [269, 150]
click at [441, 357] on icon at bounding box center [440, 377] width 1 height 2
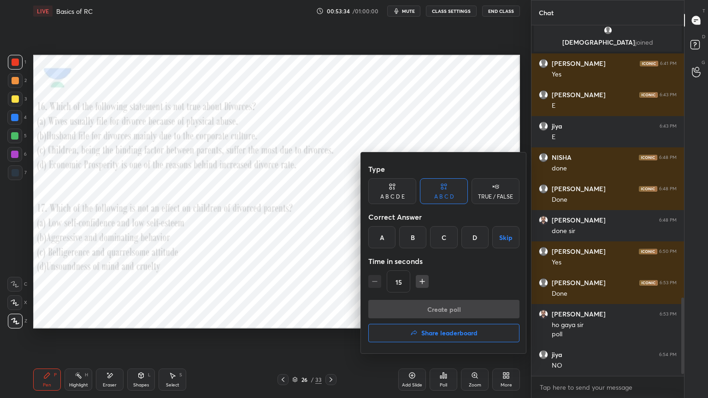
click at [473, 236] on div "D" at bounding box center [474, 237] width 27 height 22
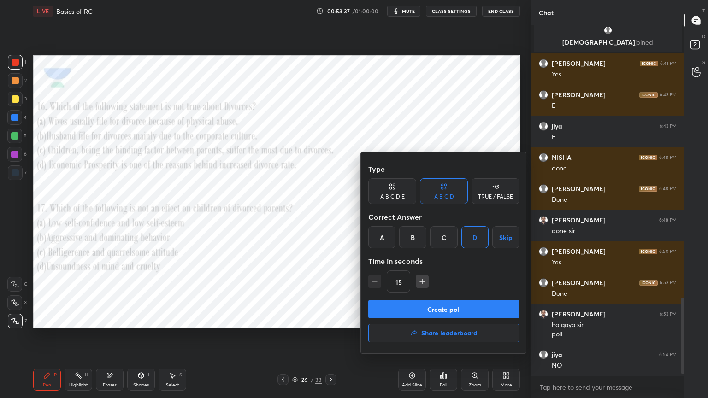
scroll to position [34, 0]
click at [248, 245] on div at bounding box center [354, 199] width 708 height 398
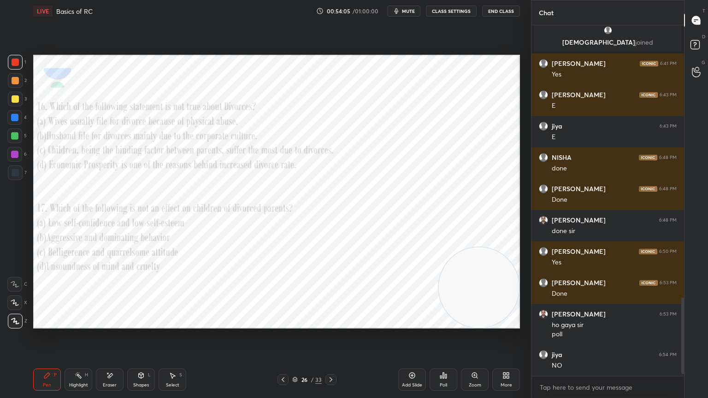
click at [444, 357] on icon at bounding box center [443, 376] width 1 height 6
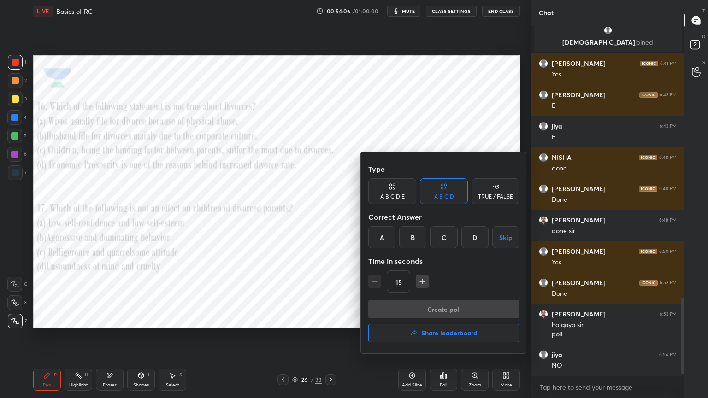
click at [376, 238] on div "A" at bounding box center [381, 237] width 27 height 22
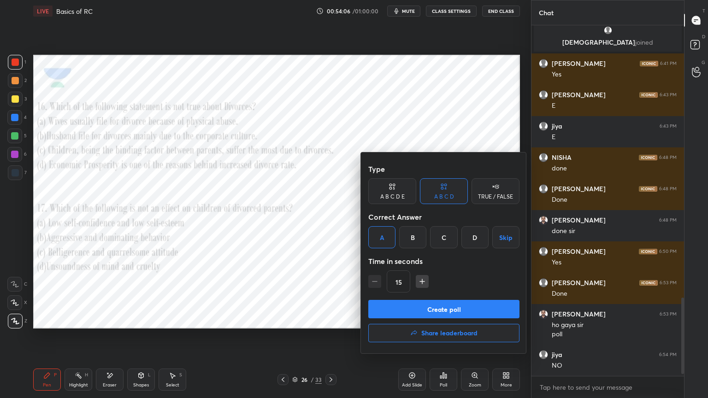
click at [407, 305] on button "Create poll" at bounding box center [443, 309] width 151 height 18
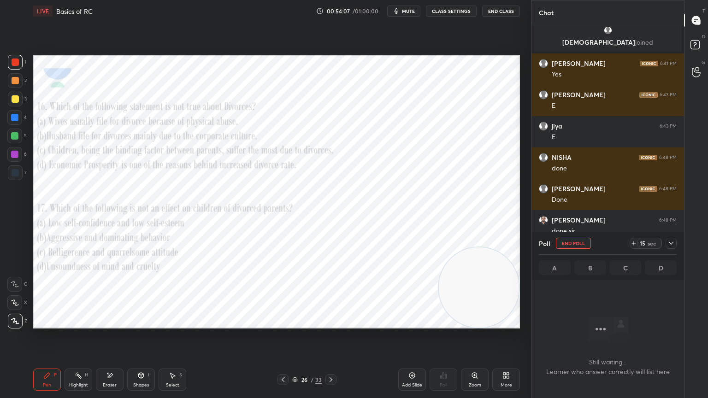
scroll to position [3, 3]
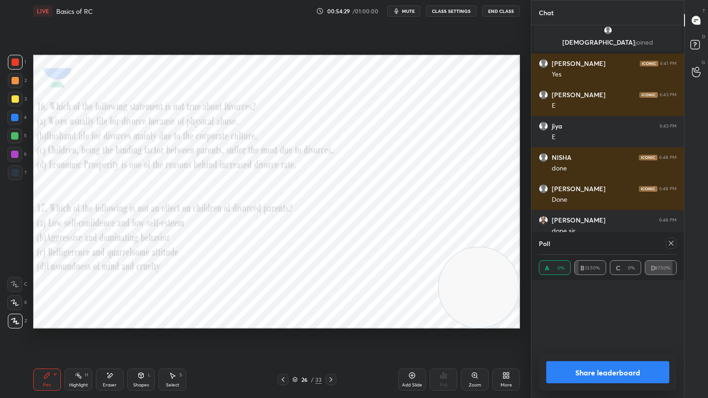
click at [333, 357] on div "Pen P Highlight H Eraser Shapes L Select S 26 / 33 Add Slide Poll Zoom More" at bounding box center [276, 379] width 487 height 37
click at [329, 357] on icon at bounding box center [330, 379] width 7 height 7
click at [667, 241] on div at bounding box center [671, 243] width 11 height 11
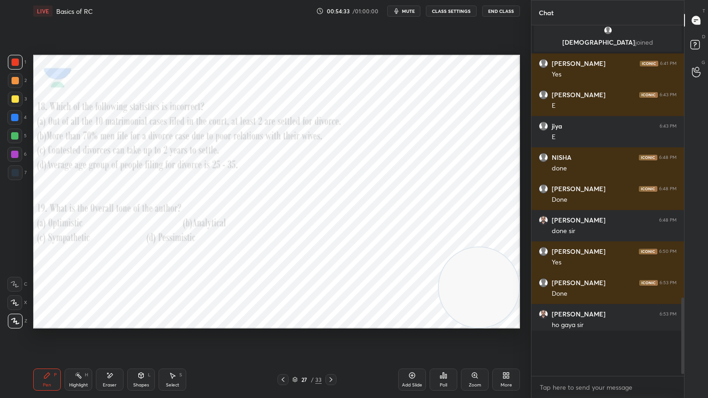
scroll to position [264, 150]
click at [448, 357] on div "Poll" at bounding box center [444, 380] width 28 height 22
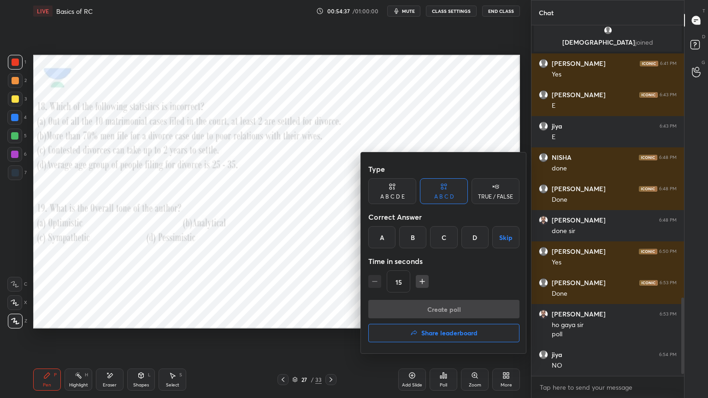
click at [384, 239] on div "A" at bounding box center [381, 237] width 27 height 22
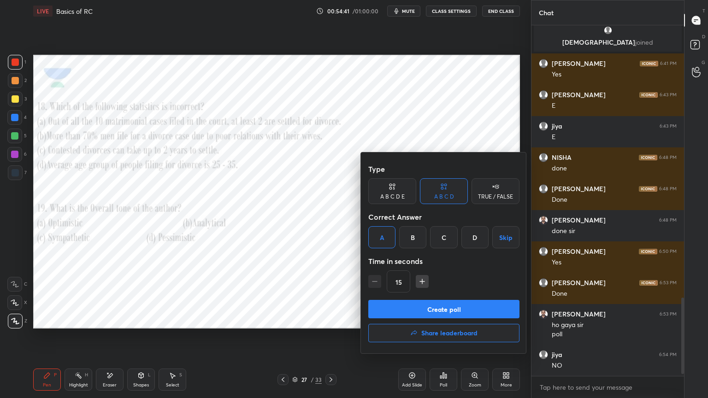
click at [418, 306] on button "Create poll" at bounding box center [443, 309] width 151 height 18
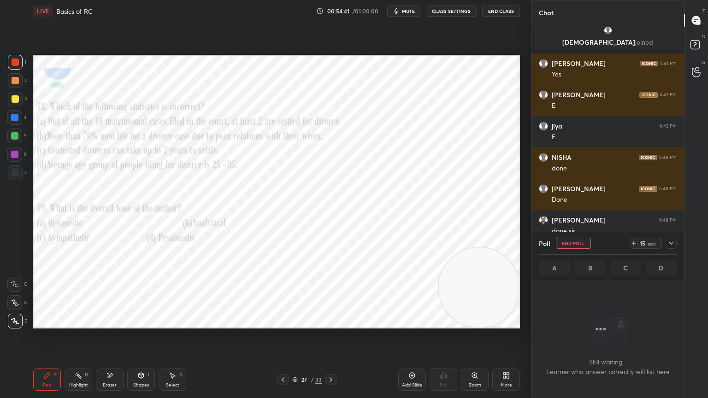
scroll to position [329, 150]
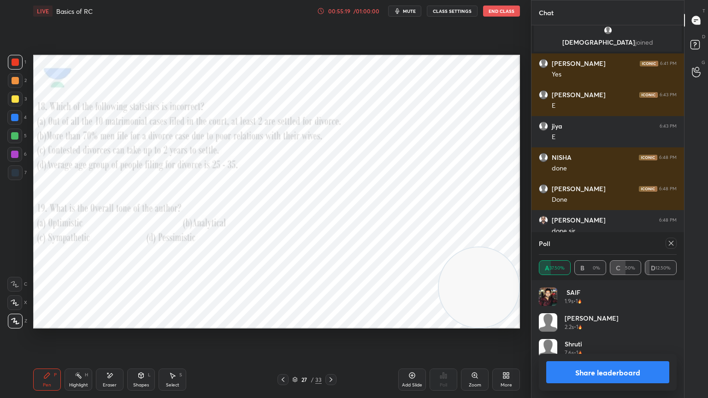
click at [666, 246] on div at bounding box center [671, 243] width 11 height 11
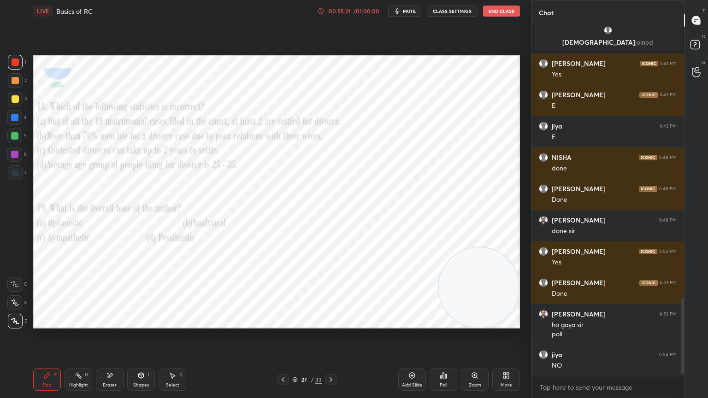
click at [105, 357] on div "Eraser" at bounding box center [110, 380] width 28 height 22
click at [446, 357] on icon at bounding box center [445, 376] width 1 height 4
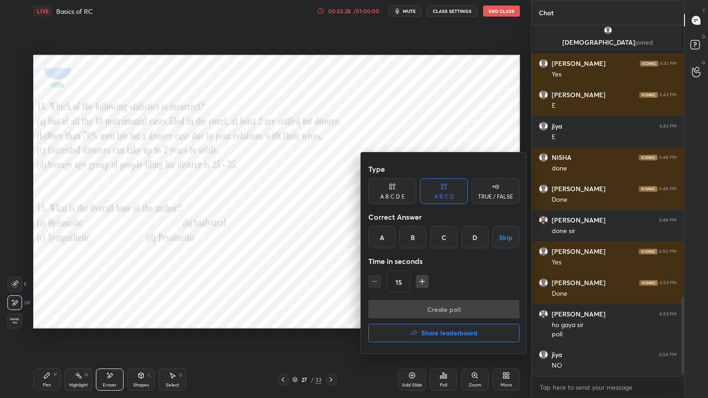
click at [414, 241] on div "B" at bounding box center [412, 237] width 27 height 22
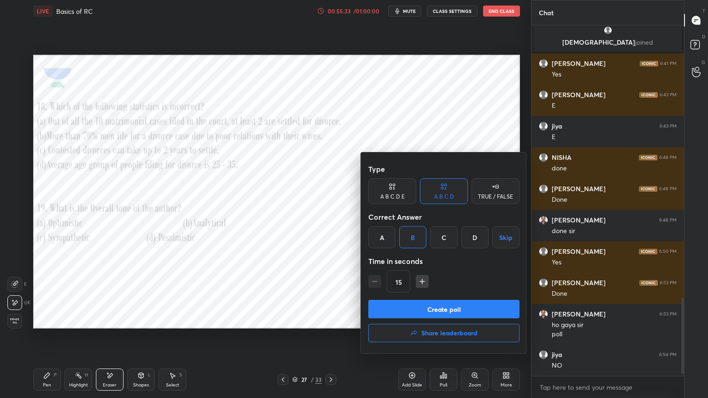
click at [439, 304] on button "Create poll" at bounding box center [443, 309] width 151 height 18
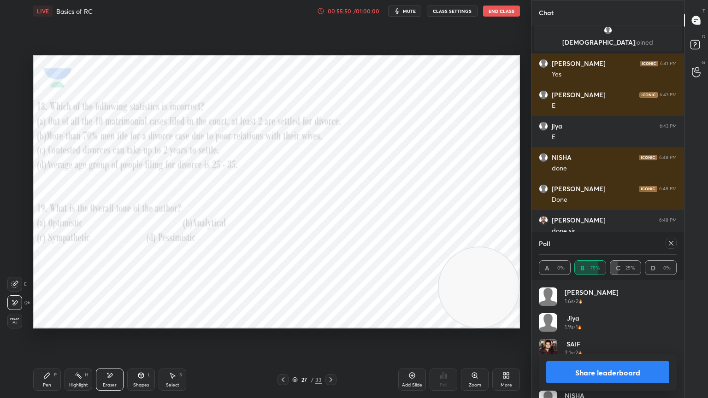
click at [52, 357] on div "Pen P" at bounding box center [47, 380] width 28 height 22
click at [676, 242] on div at bounding box center [671, 243] width 11 height 11
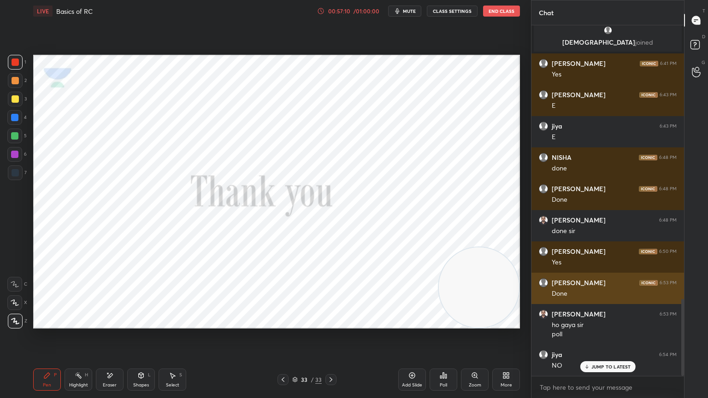
scroll to position [1252, 0]
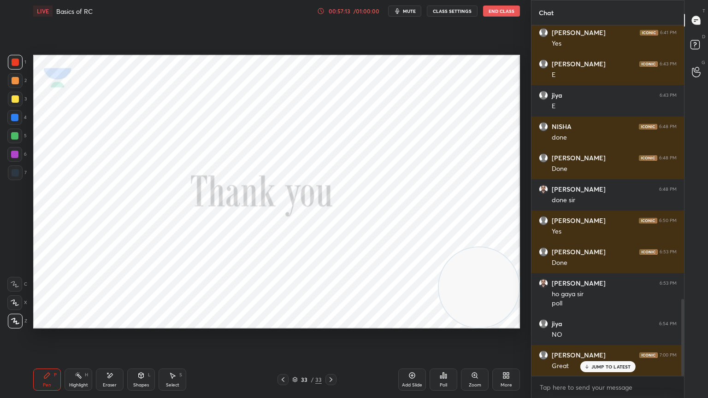
click at [607, 357] on div "JUMP TO LATEST" at bounding box center [607, 366] width 55 height 11
click at [396, 9] on icon "button" at bounding box center [397, 10] width 7 height 7
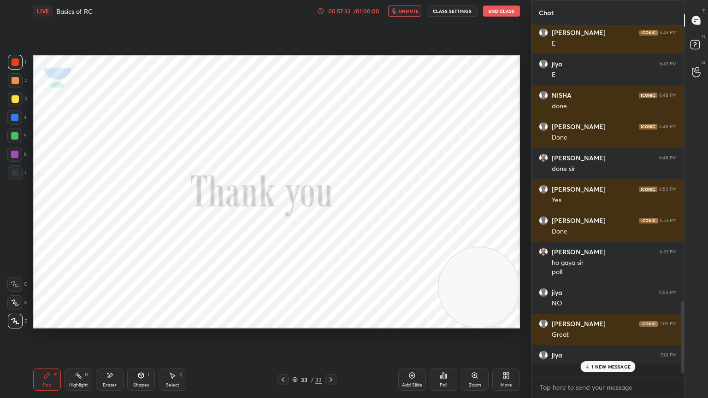
scroll to position [1284, 0]
click at [511, 41] on div "Setting up your live class Poll for secs No correct answer Start poll" at bounding box center [277, 191] width 494 height 339
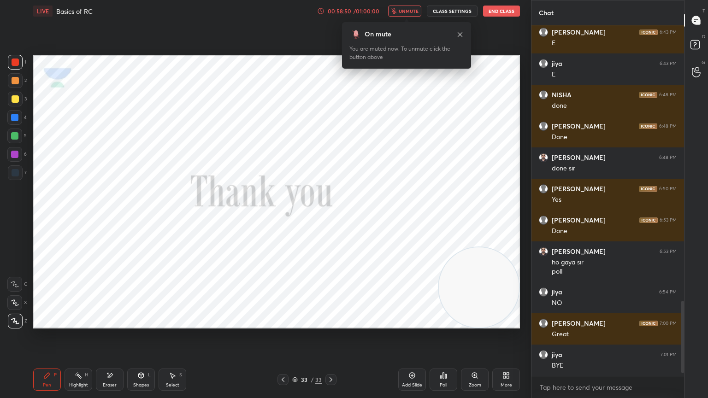
click at [460, 35] on icon at bounding box center [459, 34] width 7 height 7
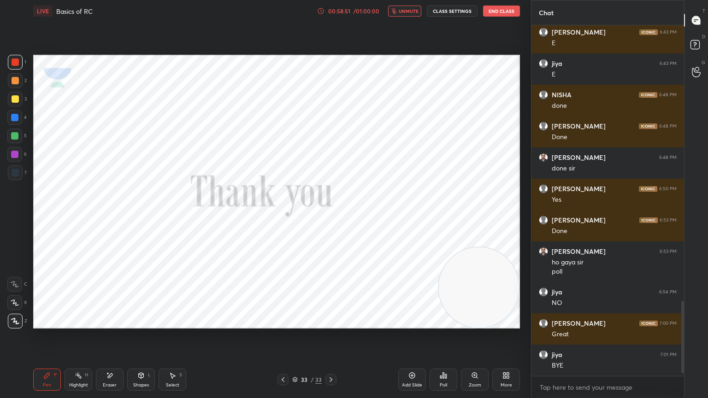
click at [471, 36] on div "Setting up your live class Poll for secs No correct answer Start poll" at bounding box center [277, 191] width 494 height 339
click at [499, 9] on button "End Class" at bounding box center [501, 11] width 37 height 11
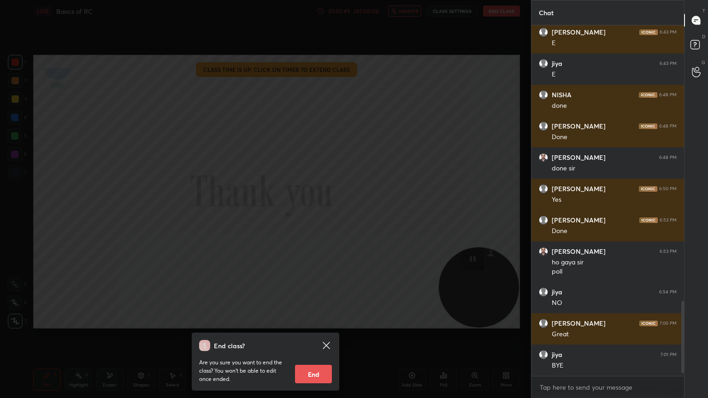
click at [312, 357] on button "End" at bounding box center [313, 374] width 37 height 18
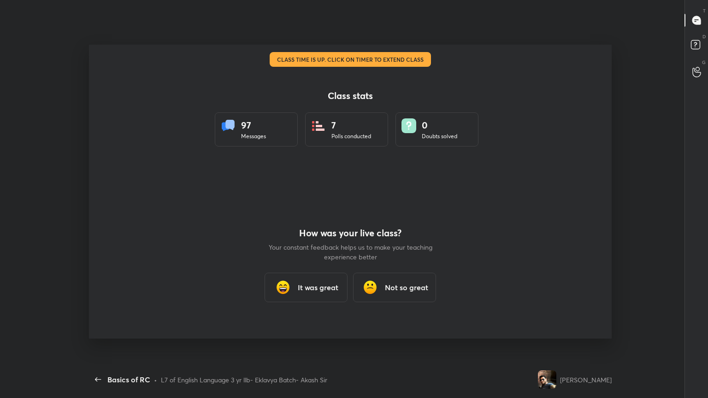
scroll to position [0, 0]
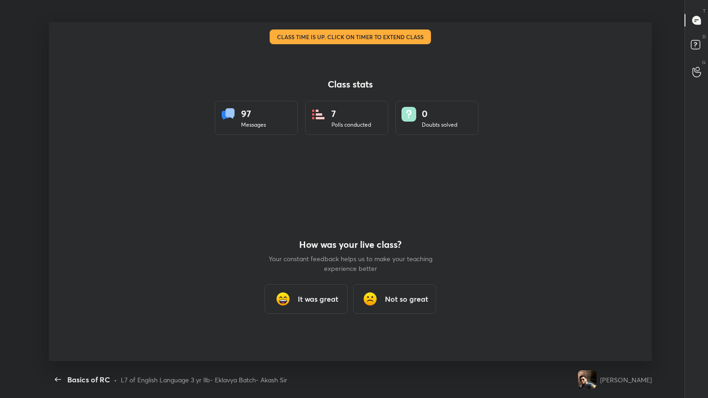
click at [326, 307] on div "It was great" at bounding box center [306, 299] width 83 height 30
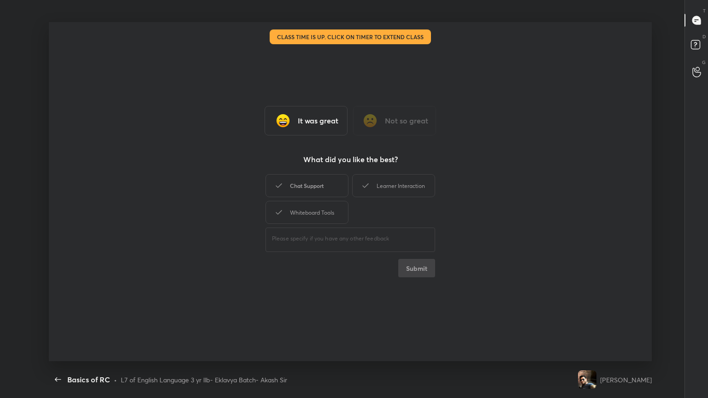
click at [333, 192] on div "Chat Support" at bounding box center [307, 185] width 83 height 23
click at [355, 191] on div "Learner Interaction" at bounding box center [393, 185] width 83 height 23
click at [315, 212] on div "Whiteboard Tools" at bounding box center [307, 212] width 83 height 23
click at [428, 266] on button "Submit" at bounding box center [416, 268] width 37 height 18
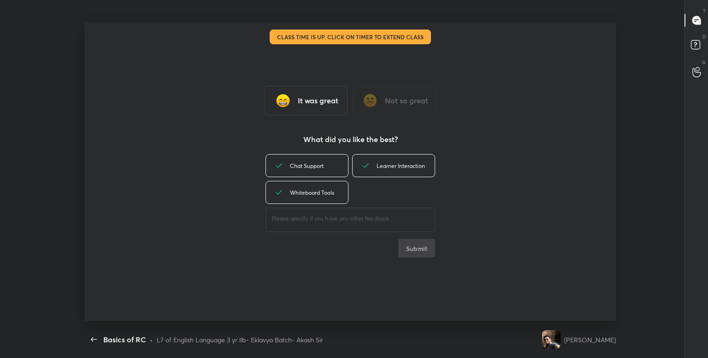
type textarea "x"
